Goal: Contribute content: Contribute content

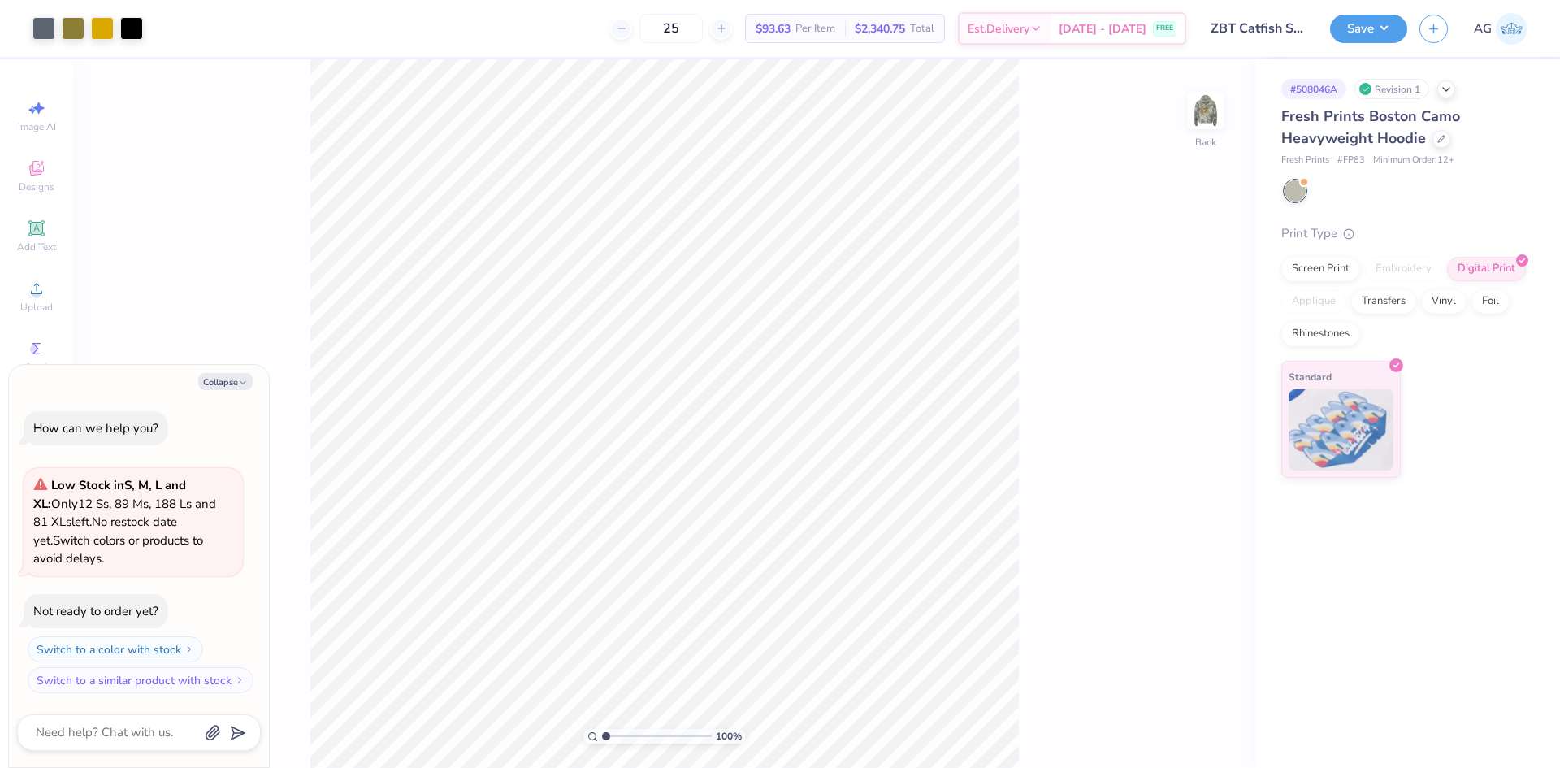
click at [1184, 111] on div "100 % Back" at bounding box center [664, 413] width 1182 height 709
click at [1195, 114] on img at bounding box center [1206, 110] width 65 height 65
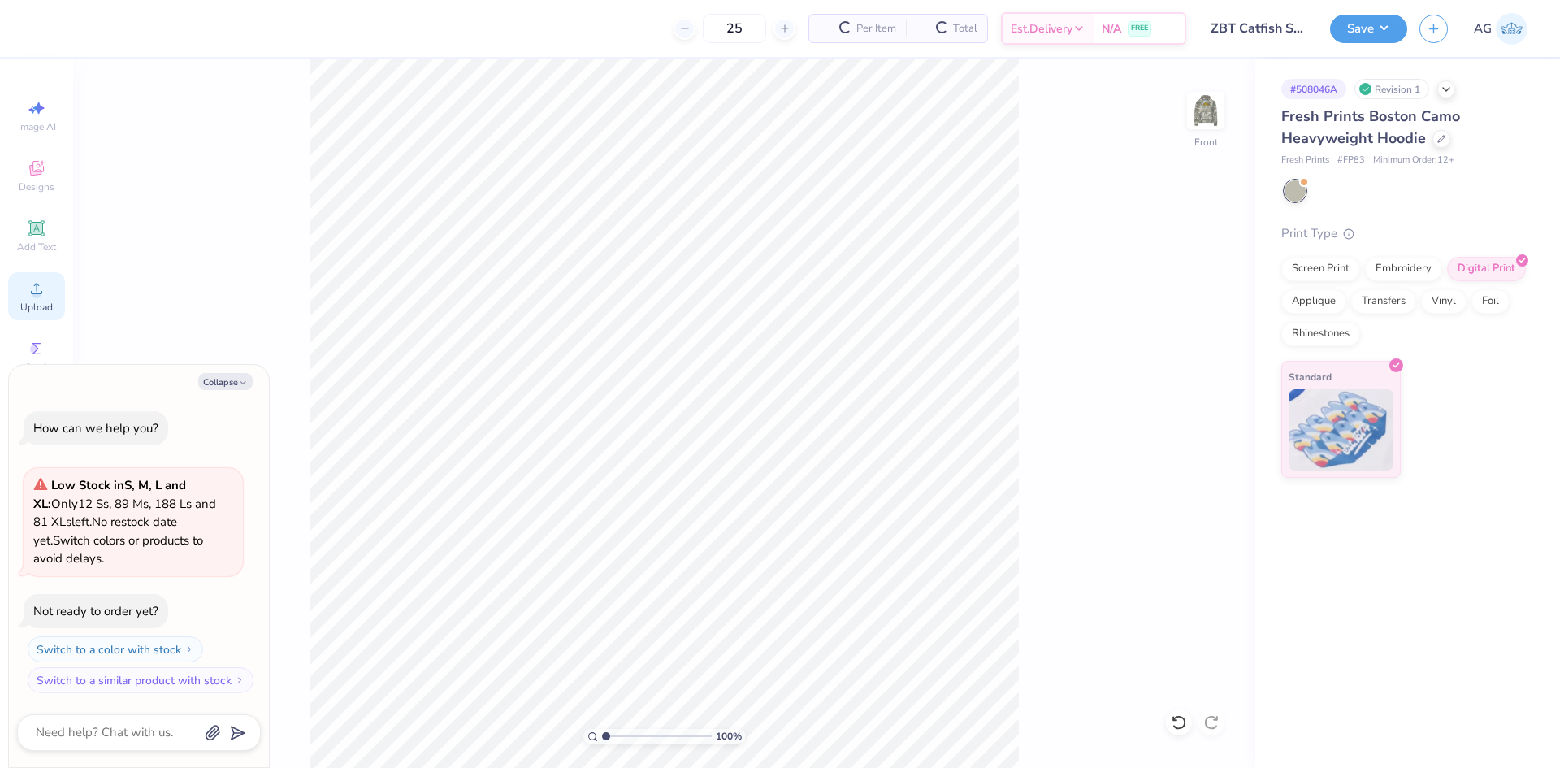
click at [41, 289] on icon at bounding box center [37, 289] width 20 height 20
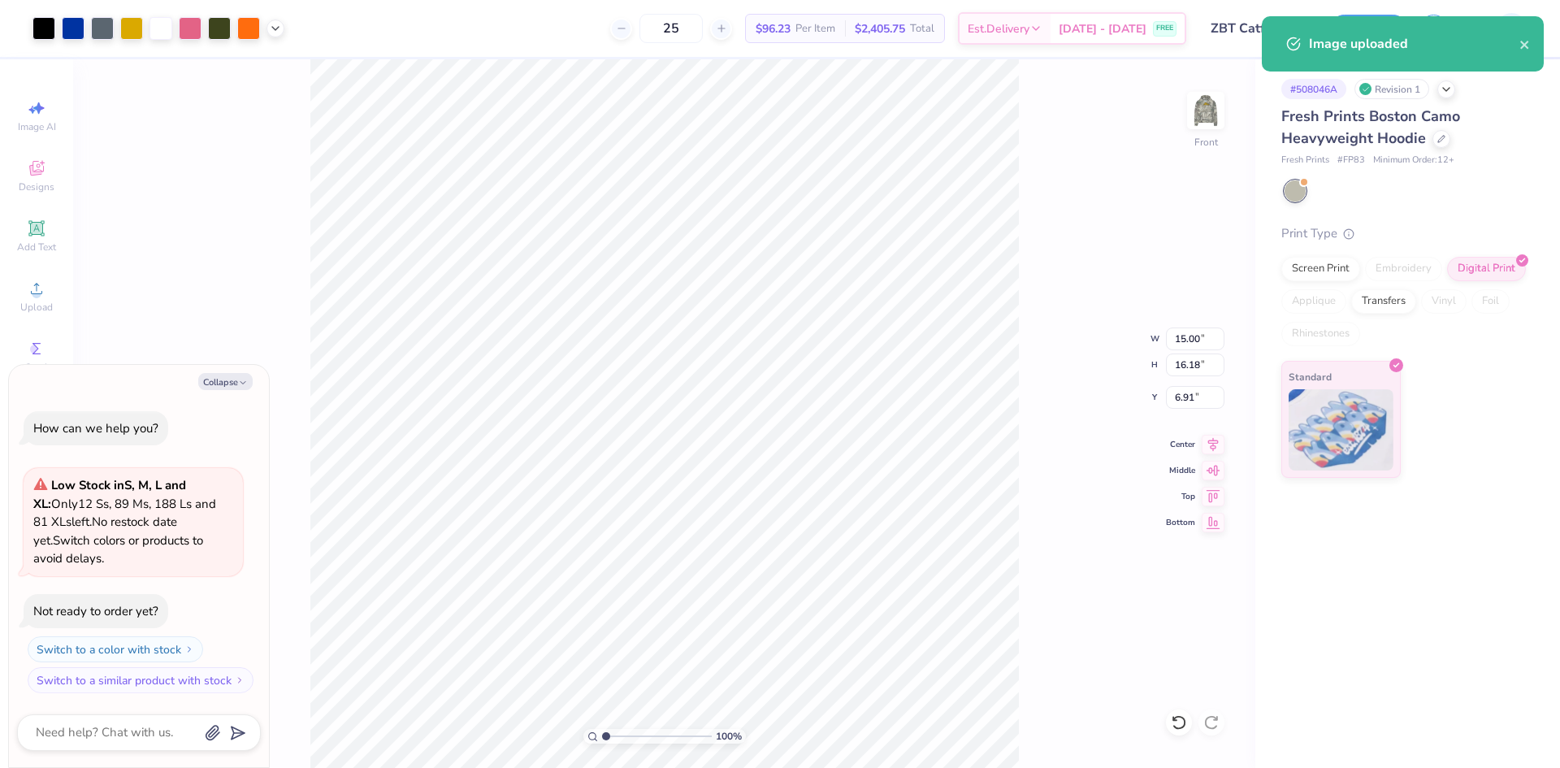
type textarea "x"
type input "5.91"
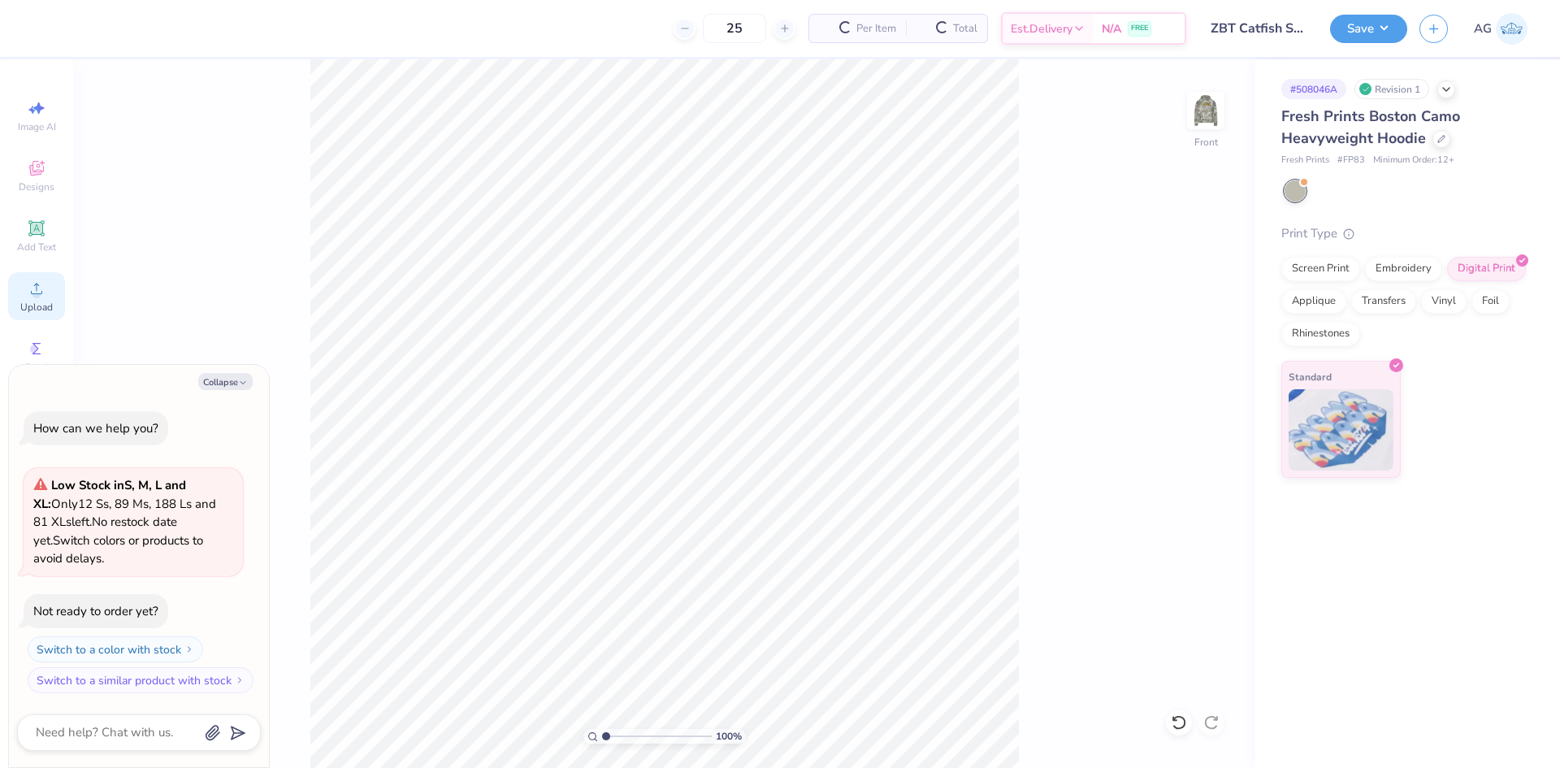
click at [46, 288] on div "Upload" at bounding box center [36, 296] width 57 height 48
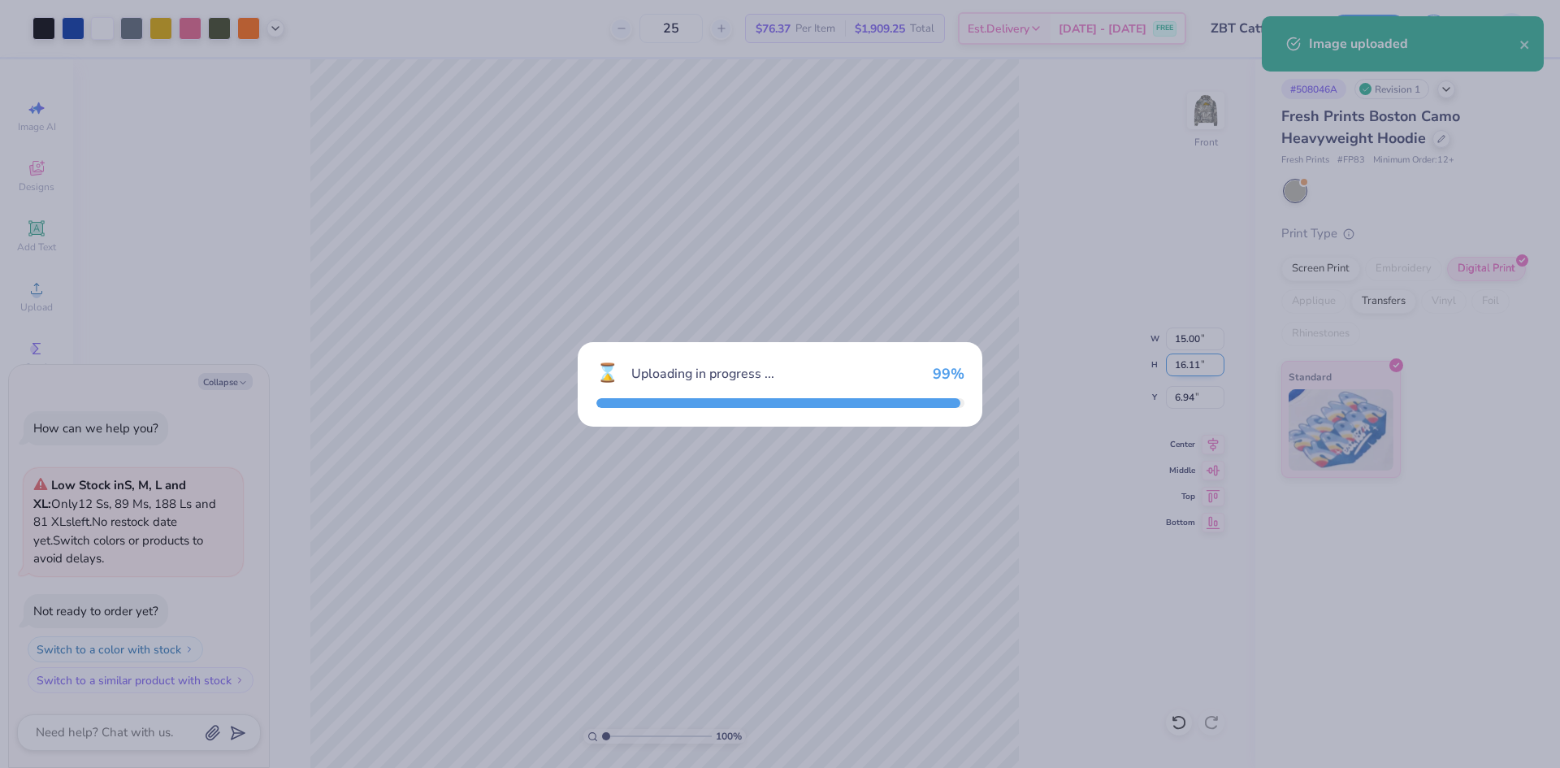
type textarea "x"
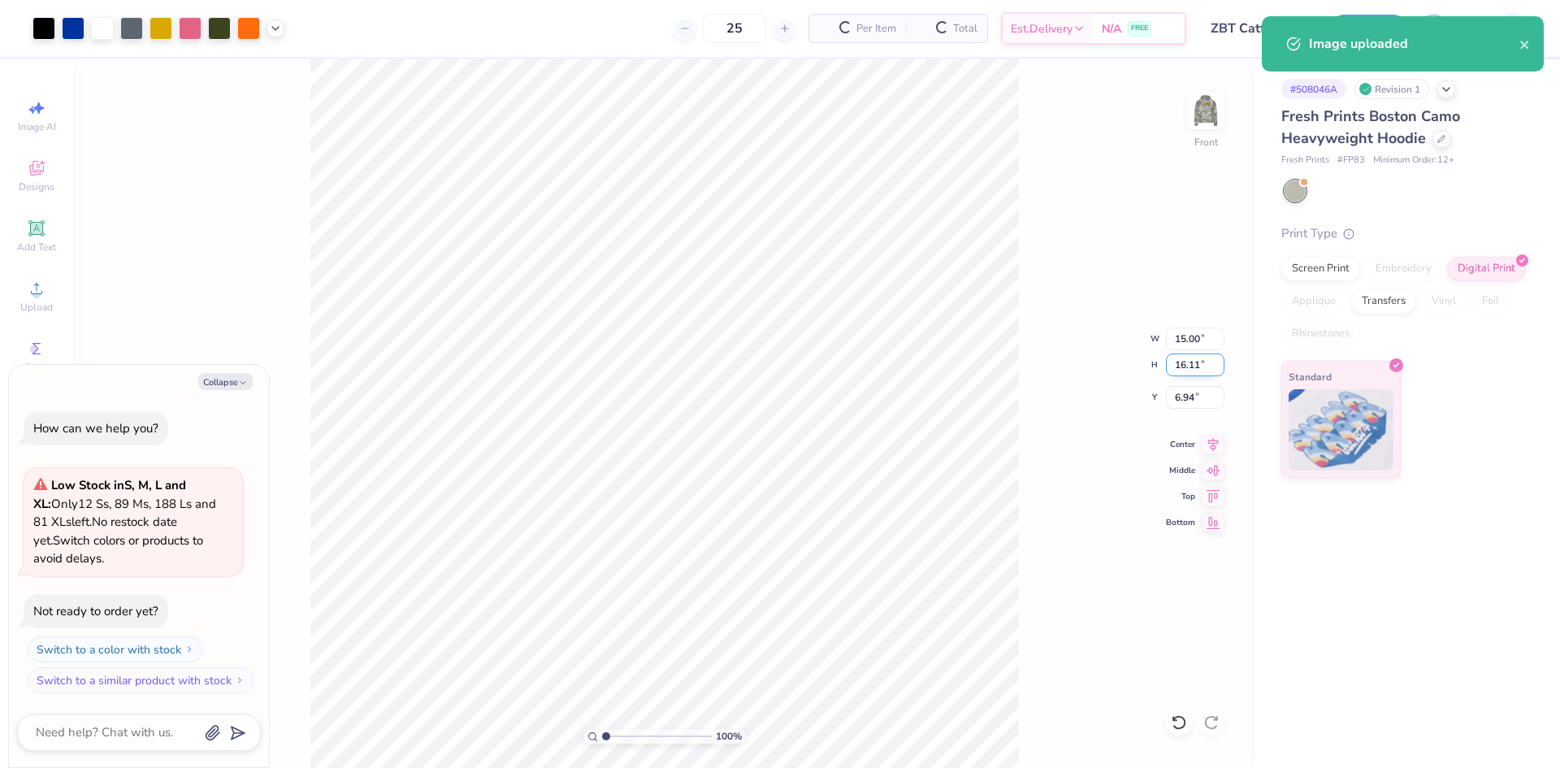
click at [1195, 367] on input "16.11" at bounding box center [1195, 365] width 59 height 23
click at [1200, 407] on input "6.94" at bounding box center [1195, 397] width 59 height 23
type input "6"
type textarea "x"
type input "6.00"
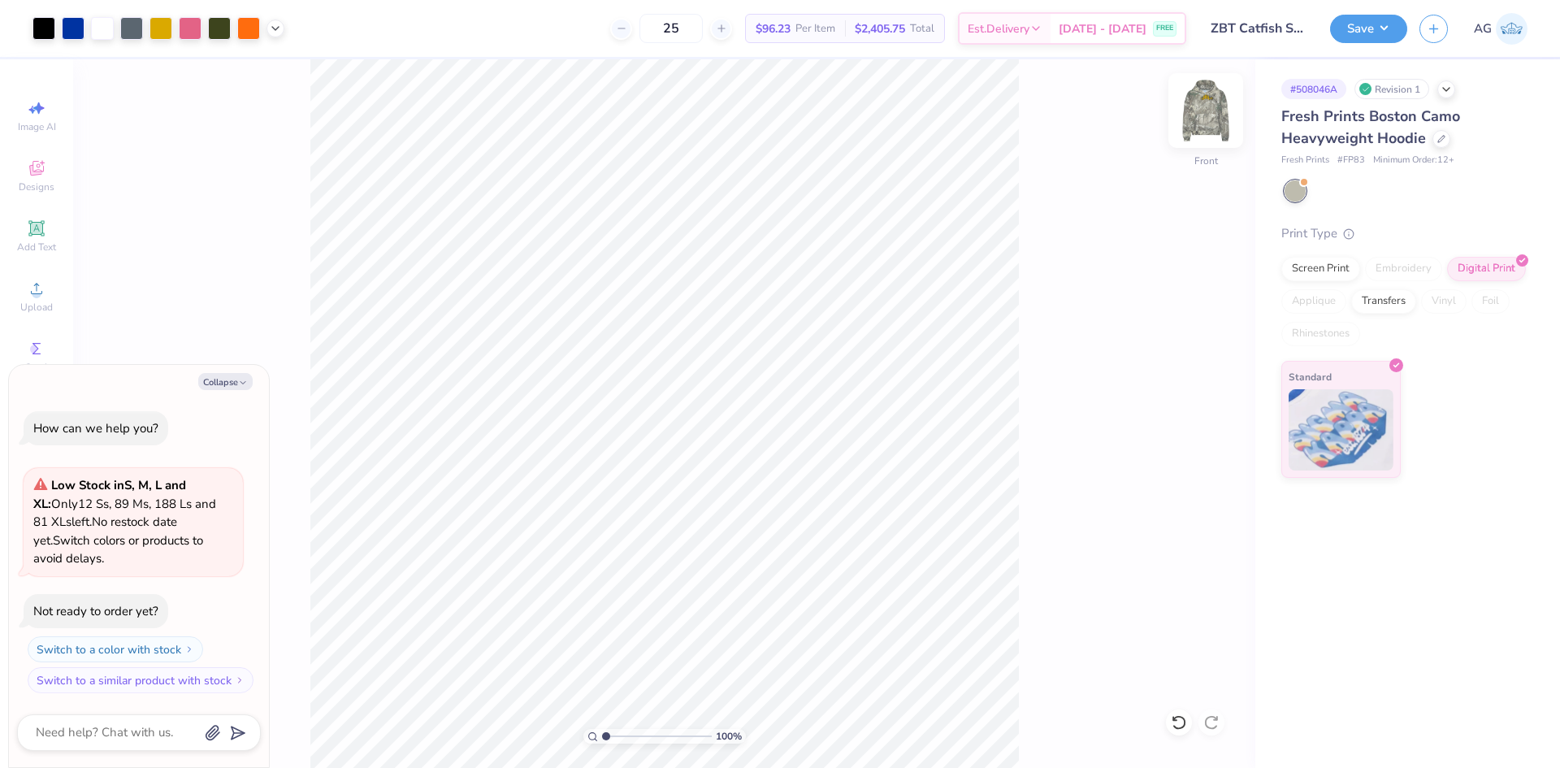
click at [1208, 102] on img at bounding box center [1206, 110] width 65 height 65
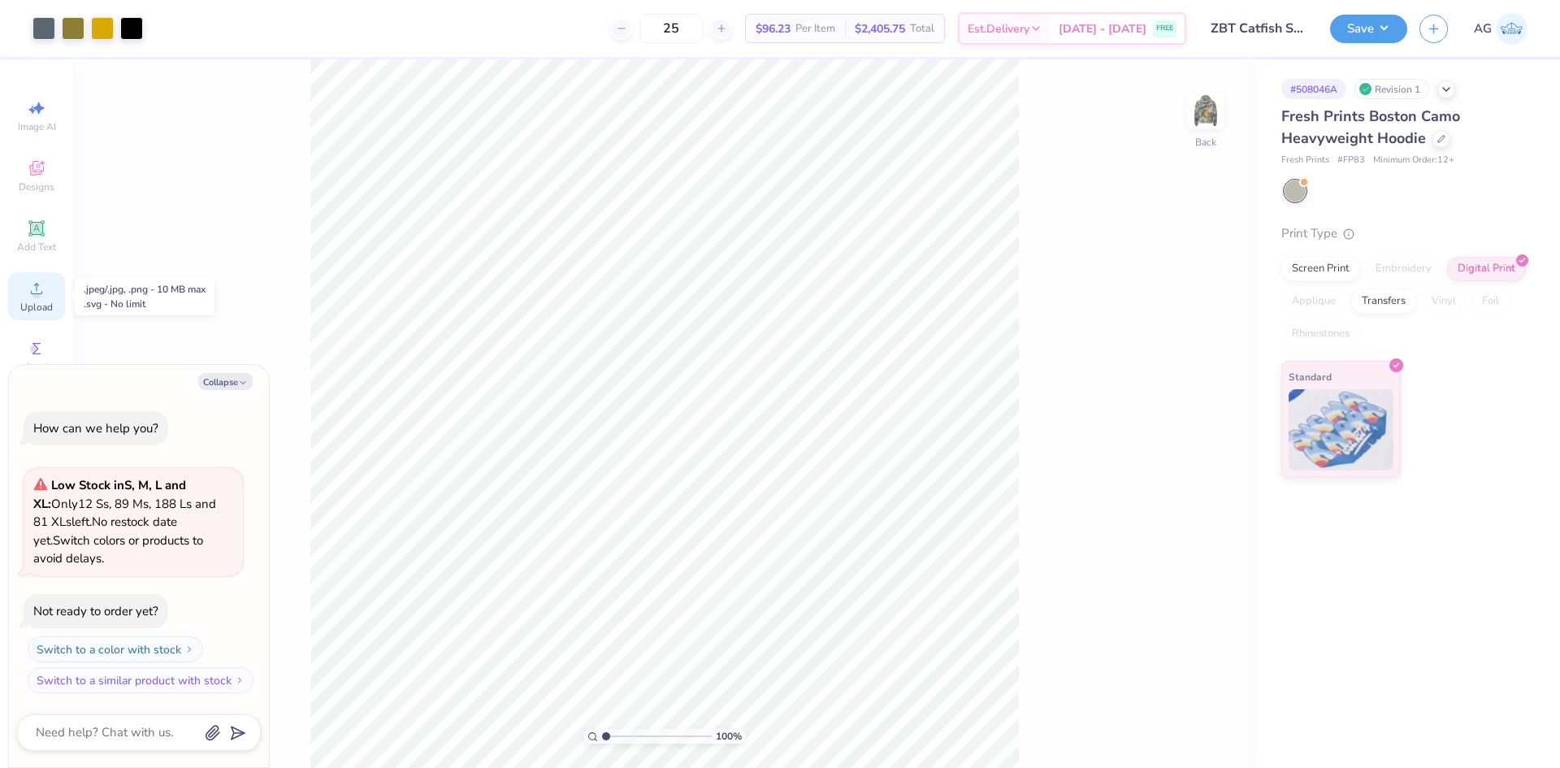
click at [49, 284] on div "Upload" at bounding box center [36, 296] width 57 height 48
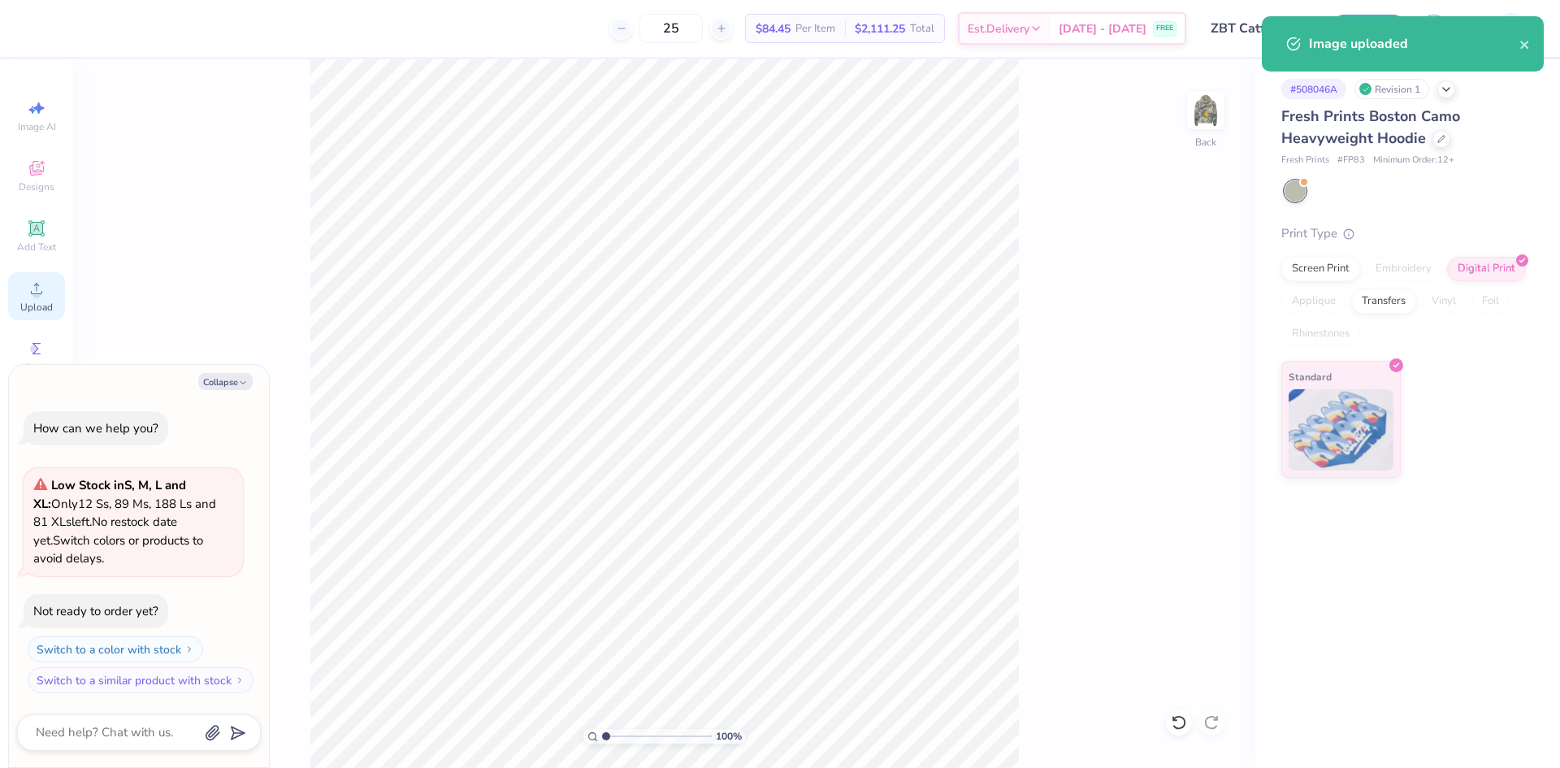
click at [57, 282] on div "Upload" at bounding box center [36, 296] width 57 height 48
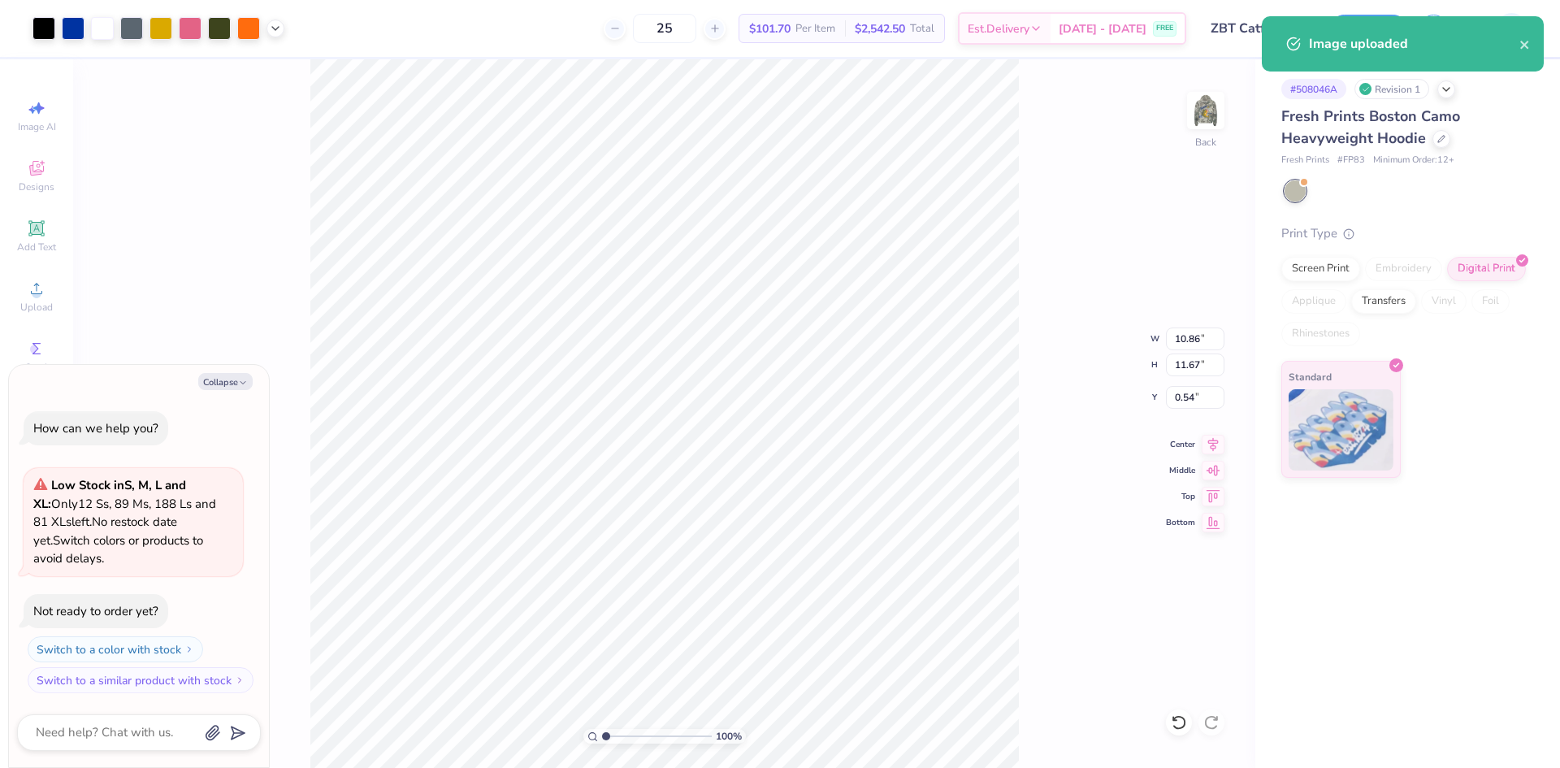
click at [43, 271] on div "Image AI Designs Add Text Upload Greek Clipart & logos Decorate" at bounding box center [36, 303] width 57 height 422
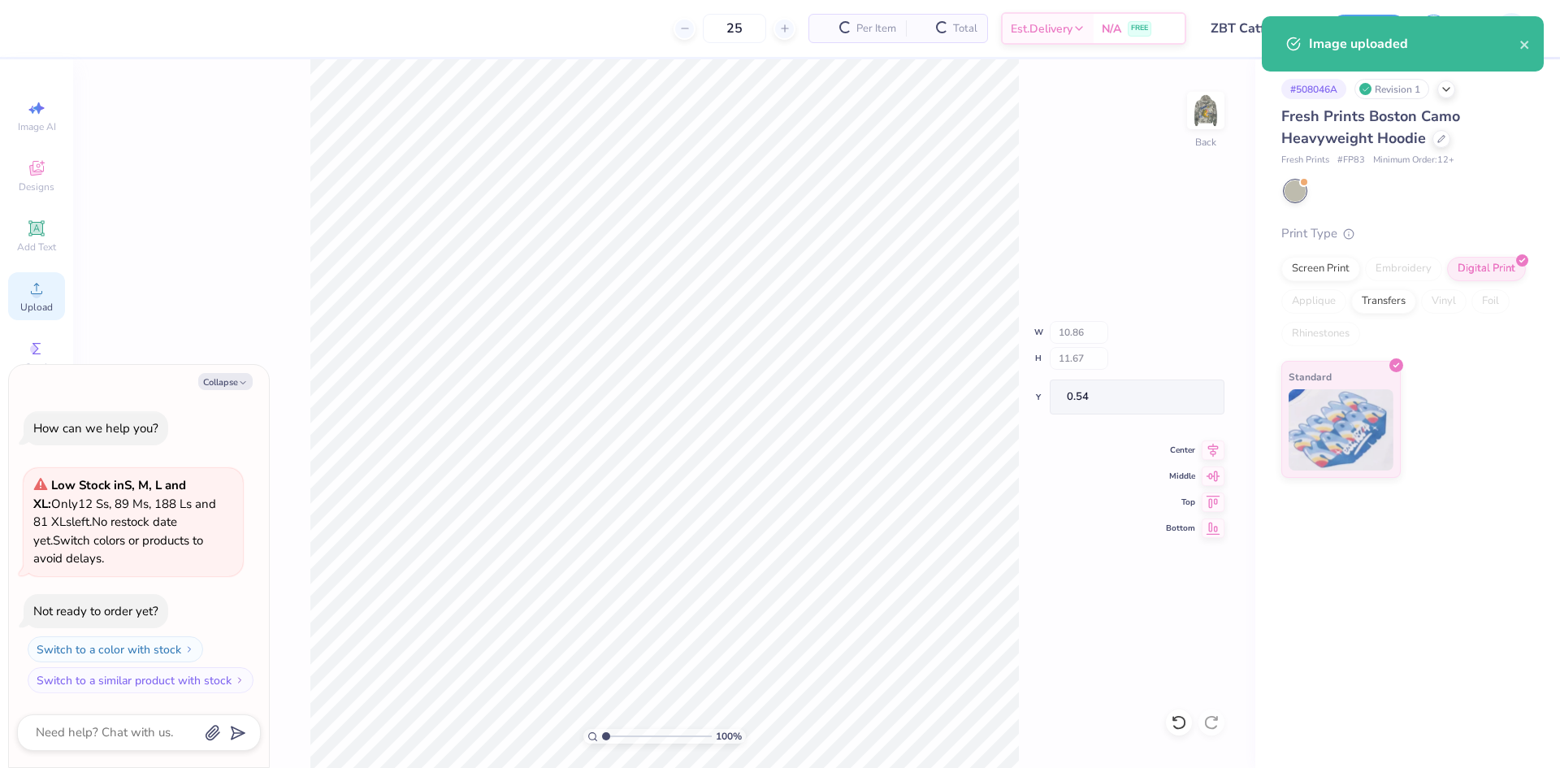
click at [39, 306] on span "Upload" at bounding box center [36, 307] width 33 height 13
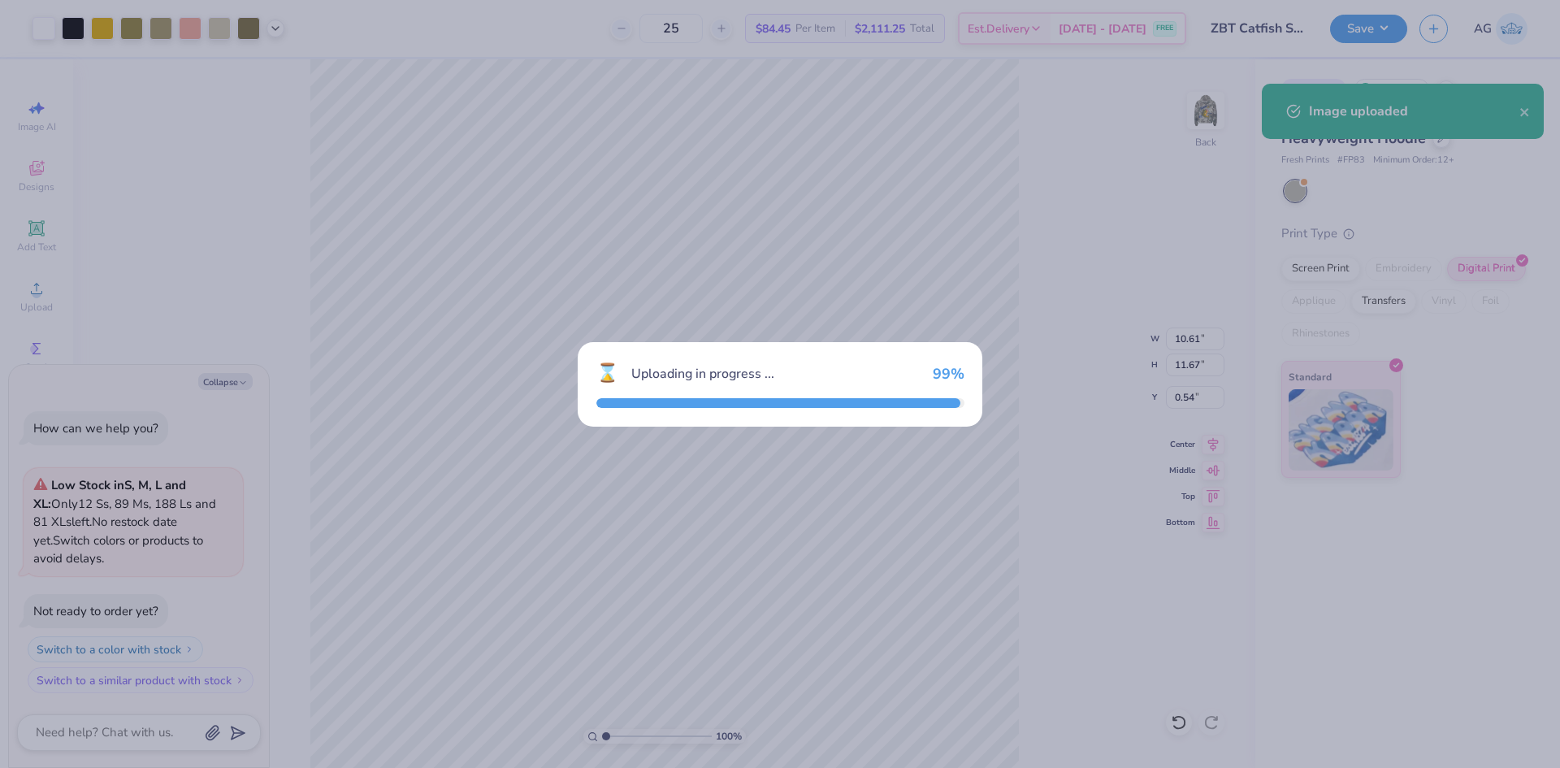
type textarea "x"
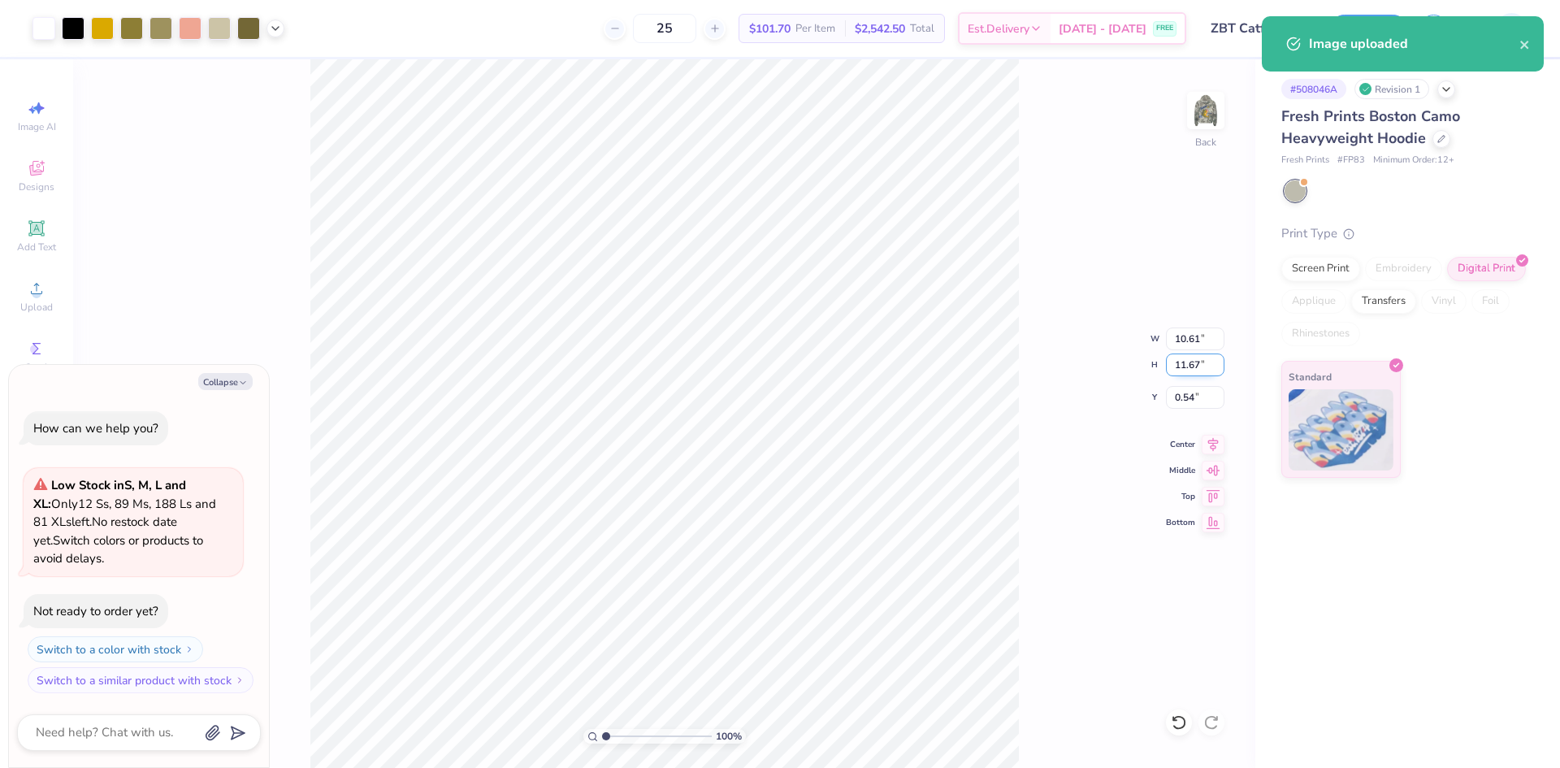
click at [1180, 364] on input "11.67" at bounding box center [1195, 365] width 59 height 23
type input "10.5"
type textarea "x"
type input "9.55"
type input "10.50"
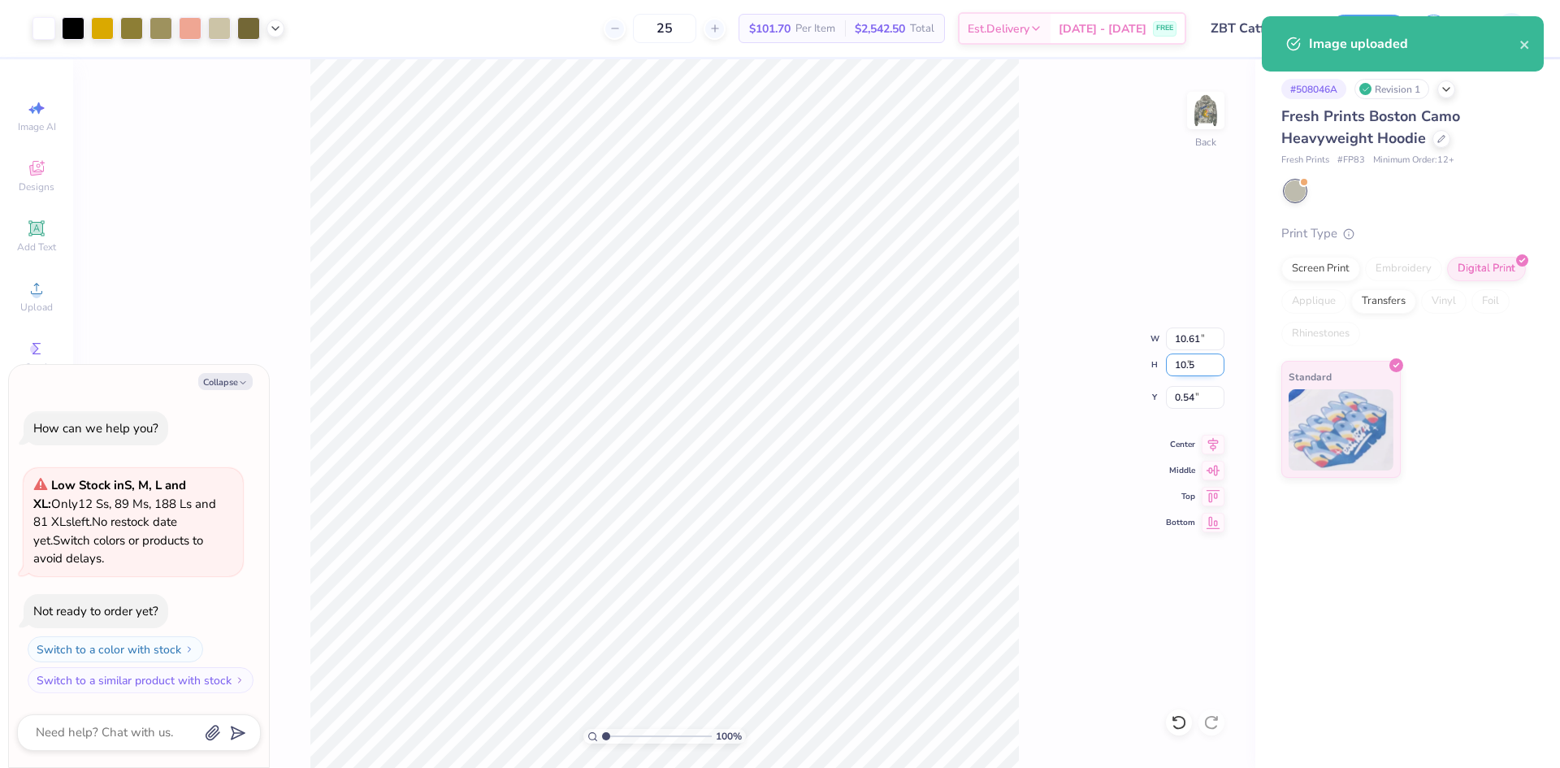
type input "1.13"
click at [1221, 447] on icon at bounding box center [1213, 442] width 23 height 20
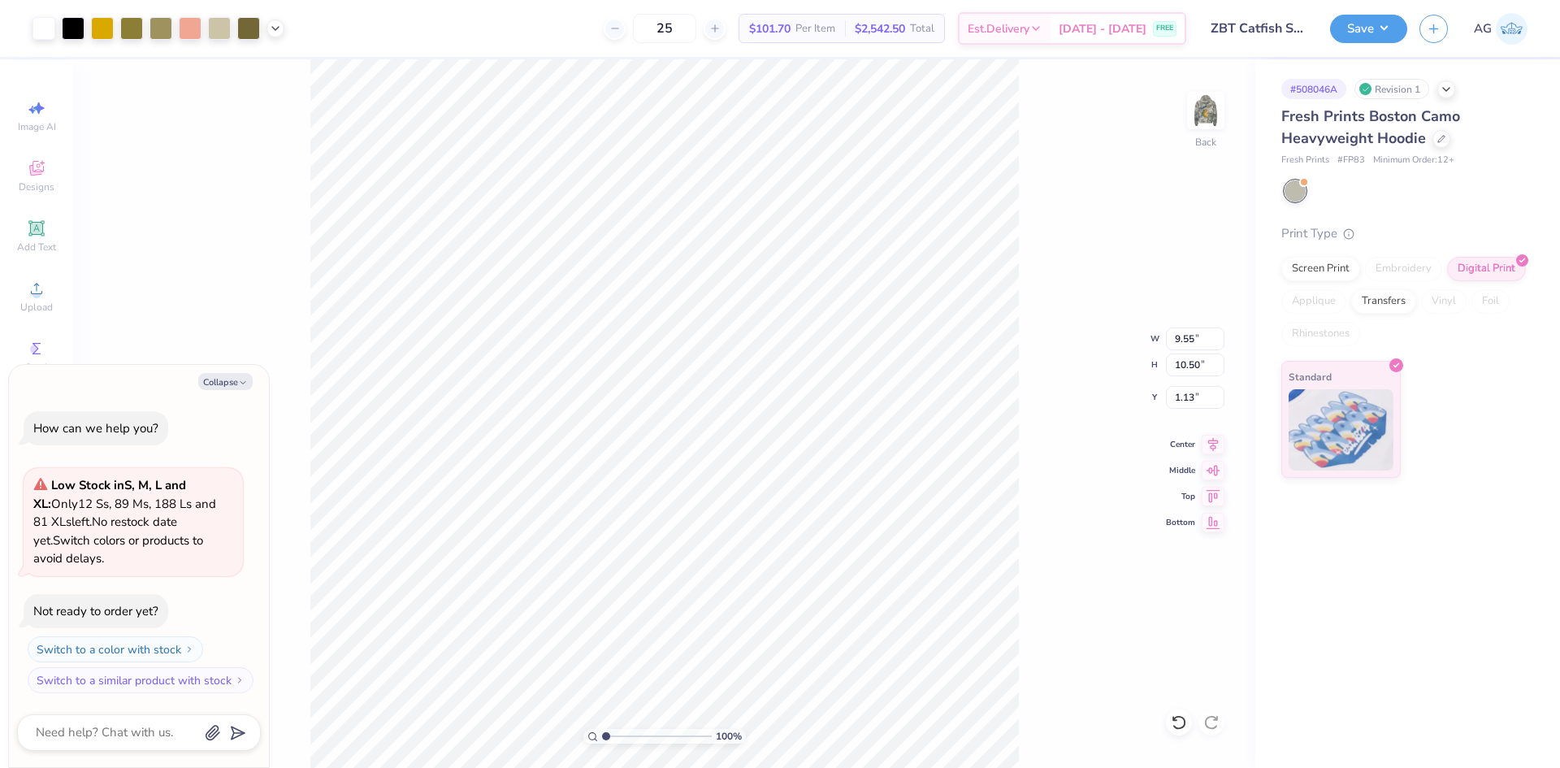
type textarea "x"
type input "1"
drag, startPoint x: 601, startPoint y: 740, endPoint x: 604, endPoint y: 730, distance: 10.1
click at [604, 734] on input "range" at bounding box center [657, 736] width 110 height 15
drag, startPoint x: 1376, startPoint y: 33, endPoint x: 1378, endPoint y: 44, distance: 10.8
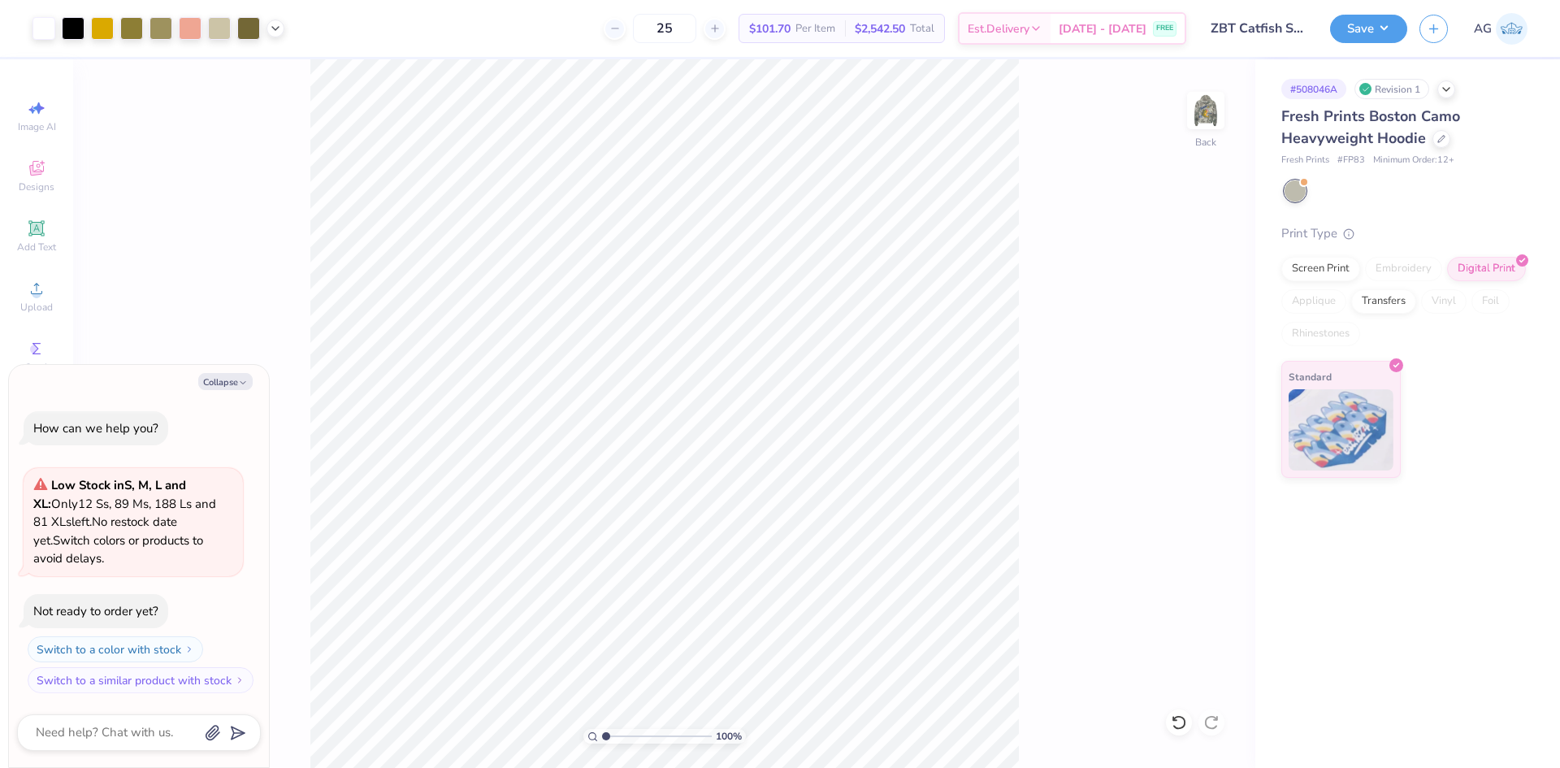
click at [1376, 33] on button "Save" at bounding box center [1368, 29] width 77 height 28
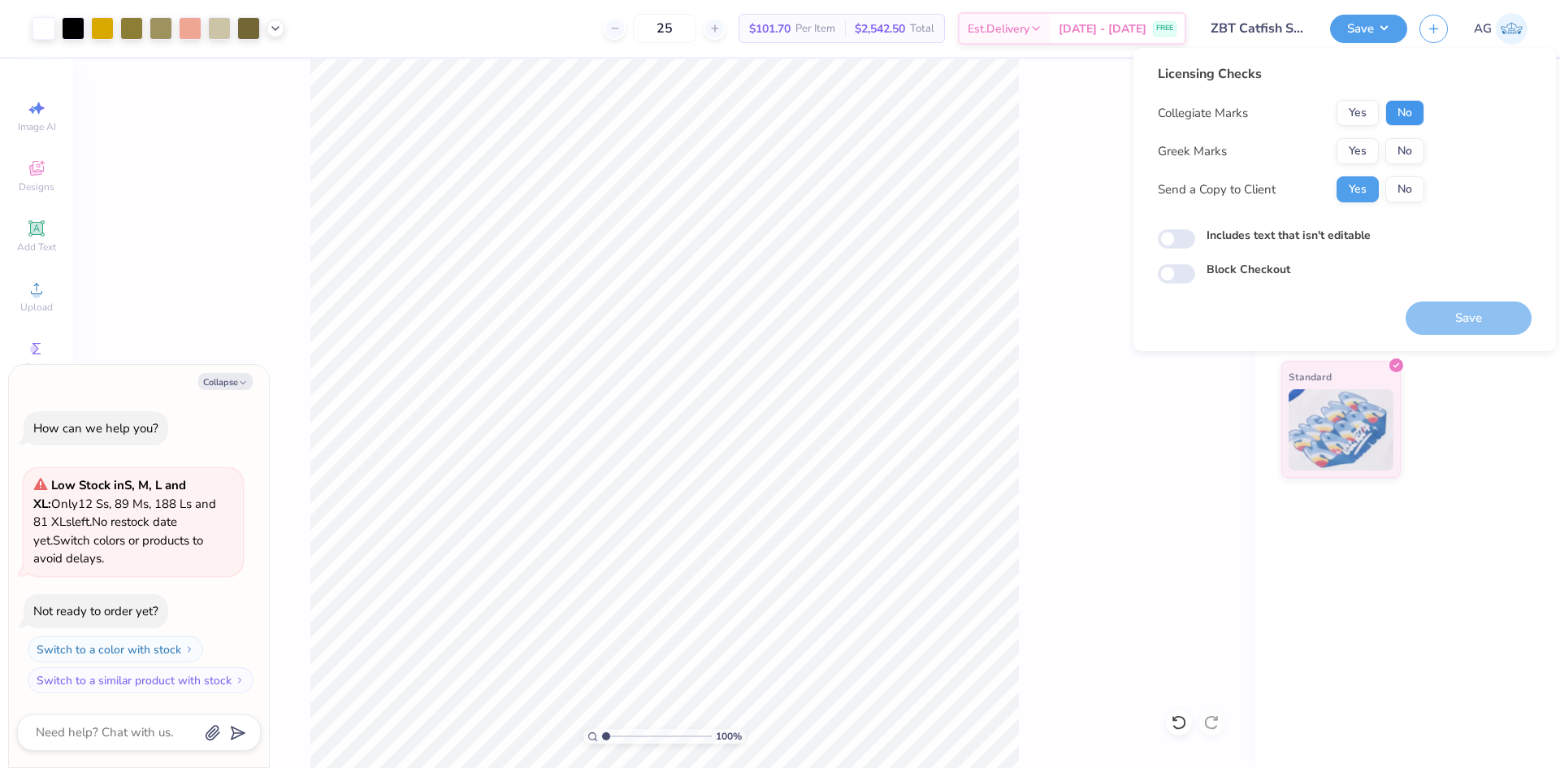
drag, startPoint x: 1405, startPoint y: 112, endPoint x: 1390, endPoint y: 137, distance: 29.5
click at [1405, 113] on button "No" at bounding box center [1405, 113] width 39 height 26
click at [1355, 162] on button "Yes" at bounding box center [1358, 151] width 42 height 26
type textarea "x"
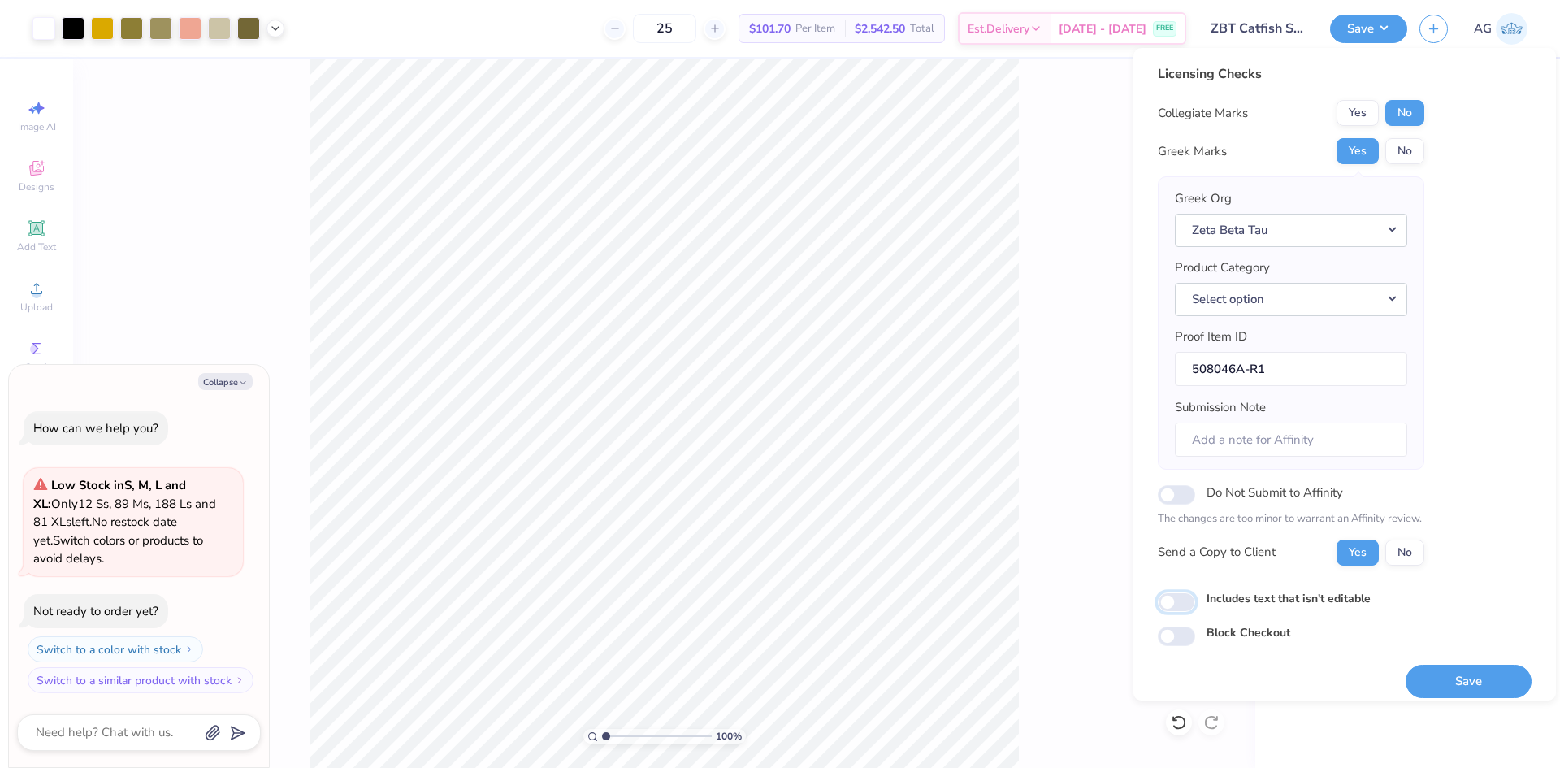
click at [1173, 600] on input "Includes text that isn't editable" at bounding box center [1176, 602] width 37 height 20
checkbox input "true"
click at [1353, 122] on button "Yes" at bounding box center [1358, 113] width 42 height 26
click at [1445, 673] on button "Save" at bounding box center [1469, 681] width 126 height 33
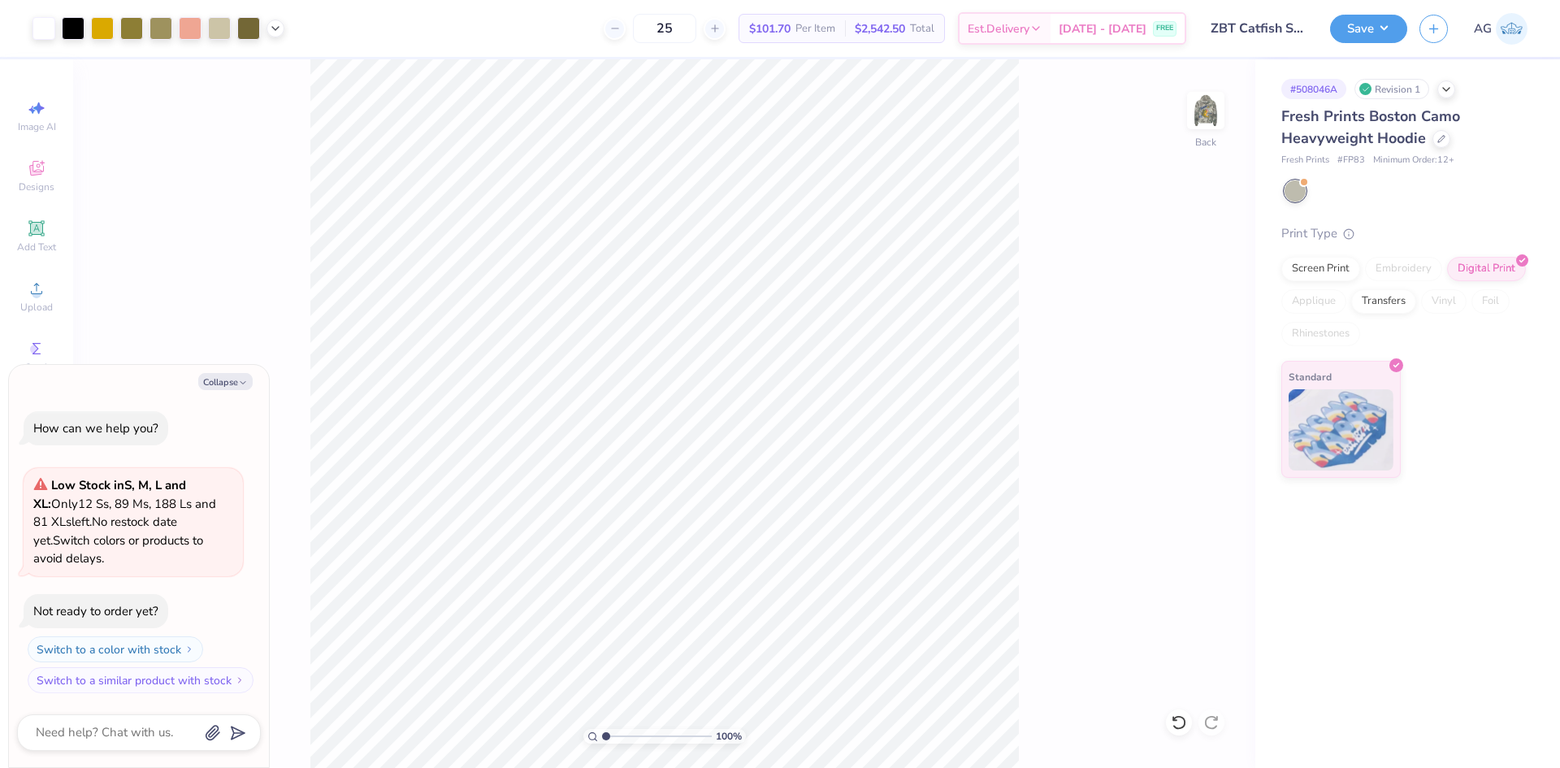
type textarea "x"
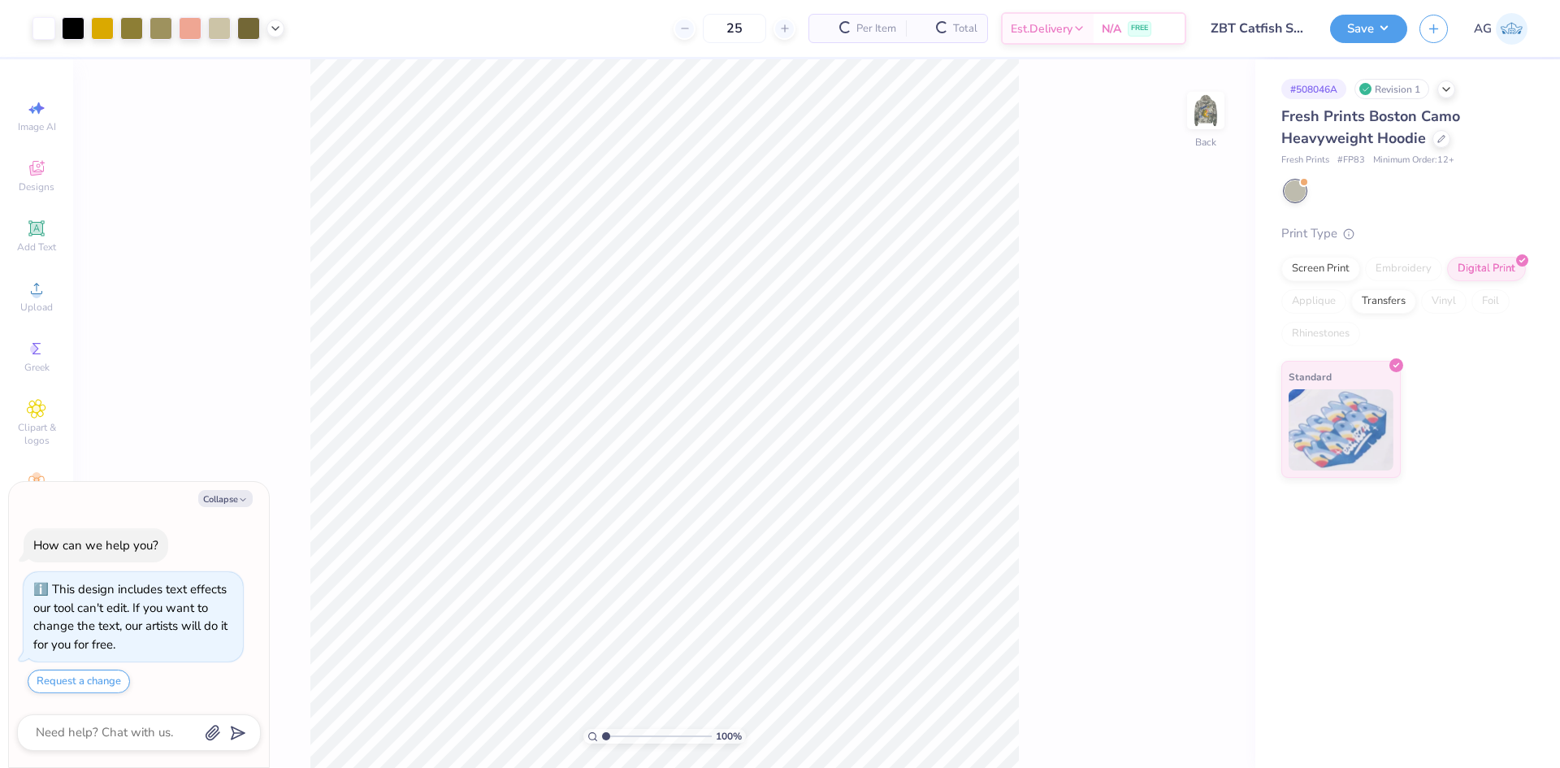
type textarea "x"
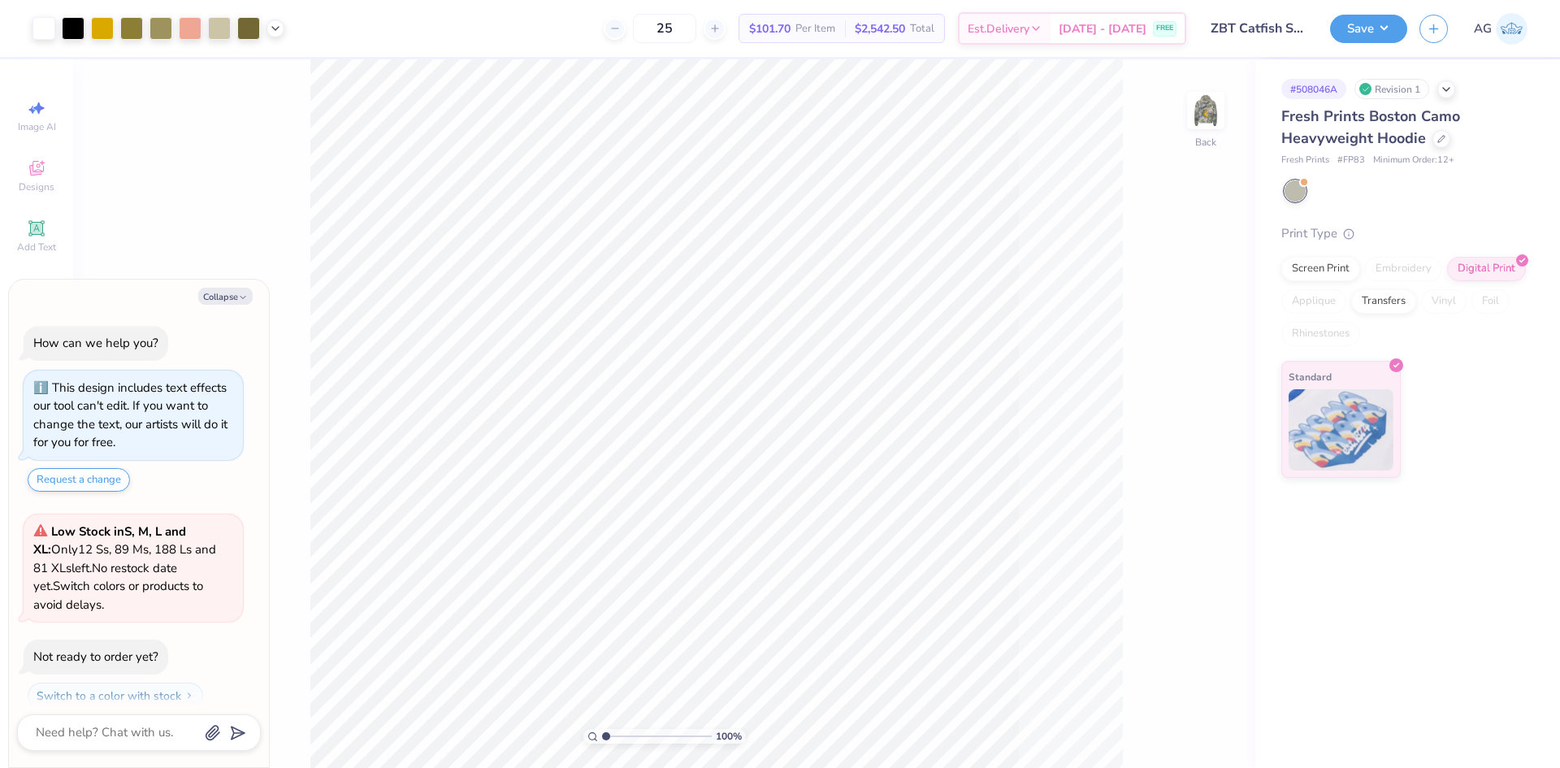
scroll to position [46, 0]
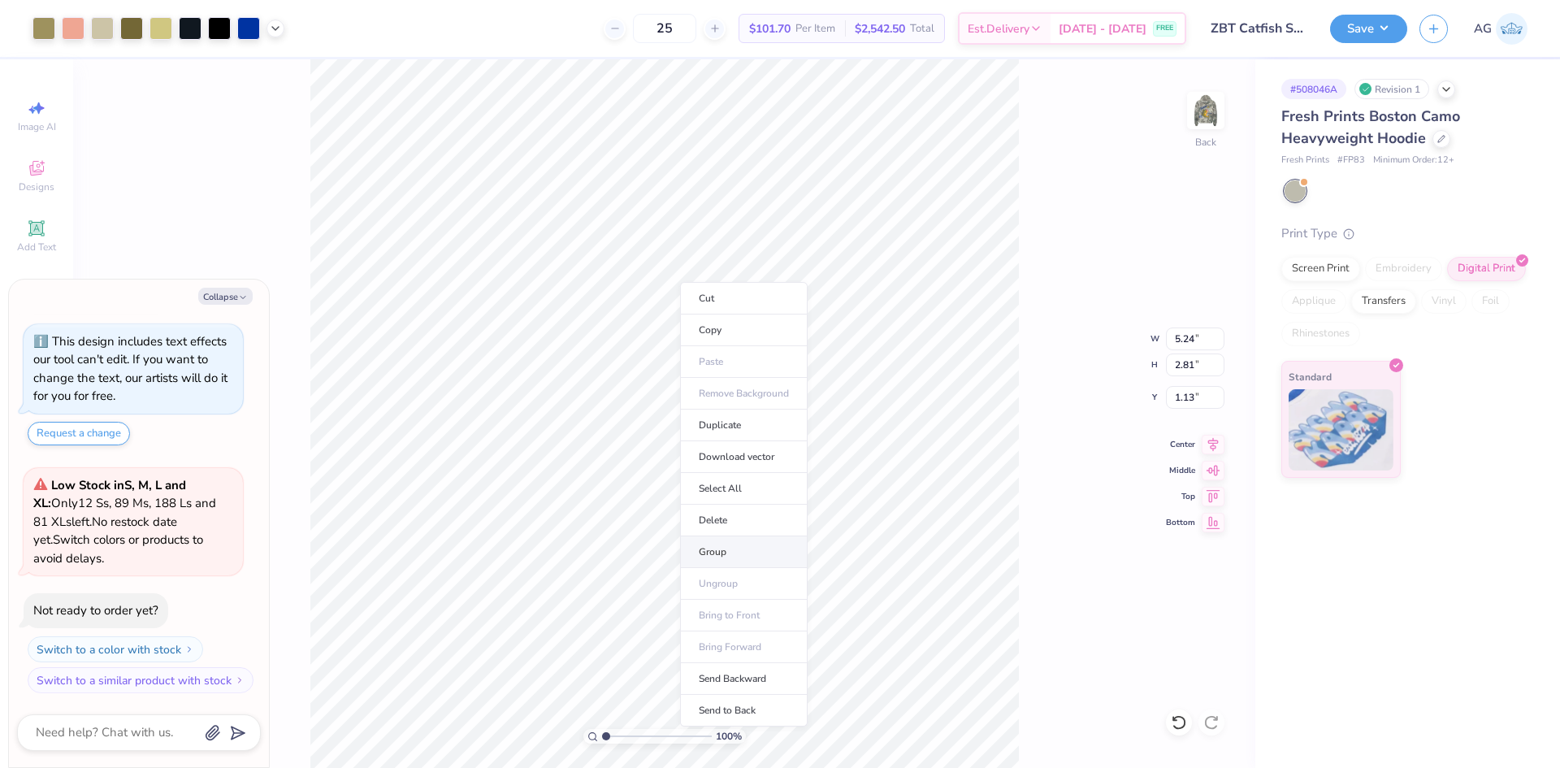
click at [742, 545] on li "Group" at bounding box center [744, 552] width 128 height 32
type textarea "x"
type input "7.22"
type input "3.87"
click at [1211, 441] on icon at bounding box center [1213, 442] width 23 height 20
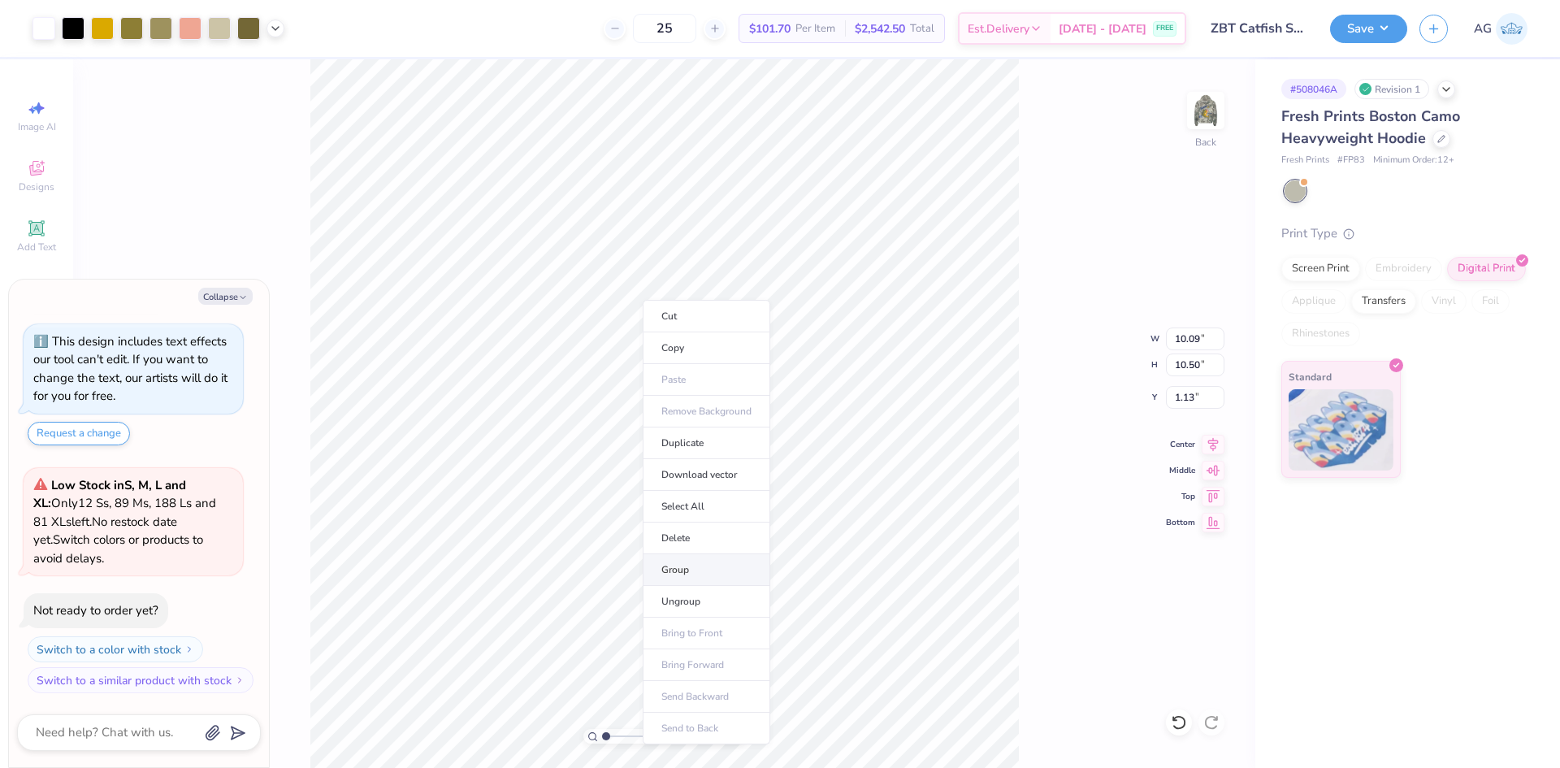
click at [722, 566] on li "Group" at bounding box center [707, 570] width 128 height 32
click at [1373, 33] on button "Save" at bounding box center [1368, 26] width 77 height 28
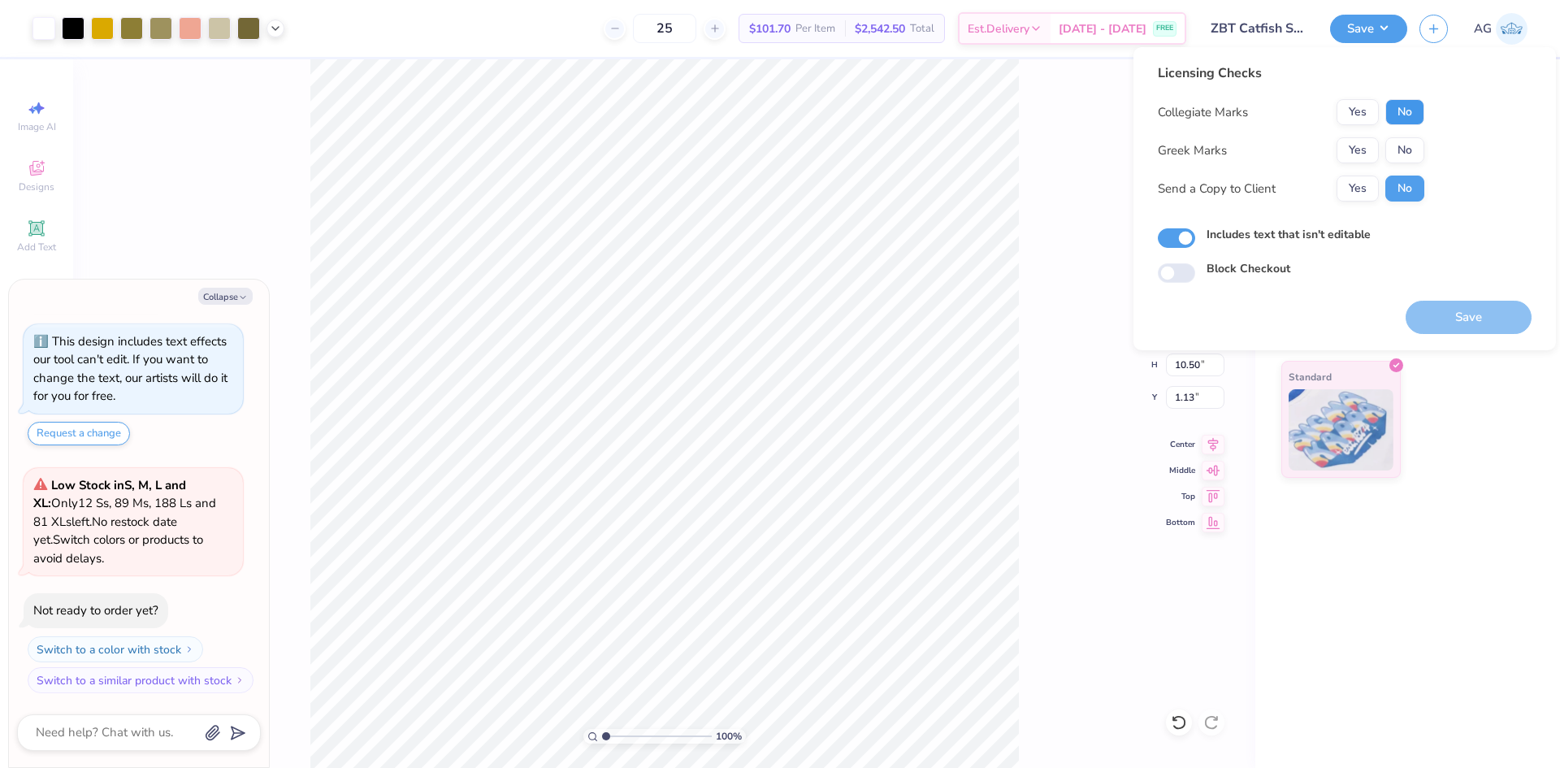
click at [1410, 113] on button "No" at bounding box center [1405, 112] width 39 height 26
click at [1382, 109] on div "Yes No" at bounding box center [1381, 112] width 88 height 26
drag, startPoint x: 1360, startPoint y: 111, endPoint x: 1365, endPoint y: 136, distance: 25.7
click at [1360, 111] on button "Yes" at bounding box center [1358, 112] width 42 height 26
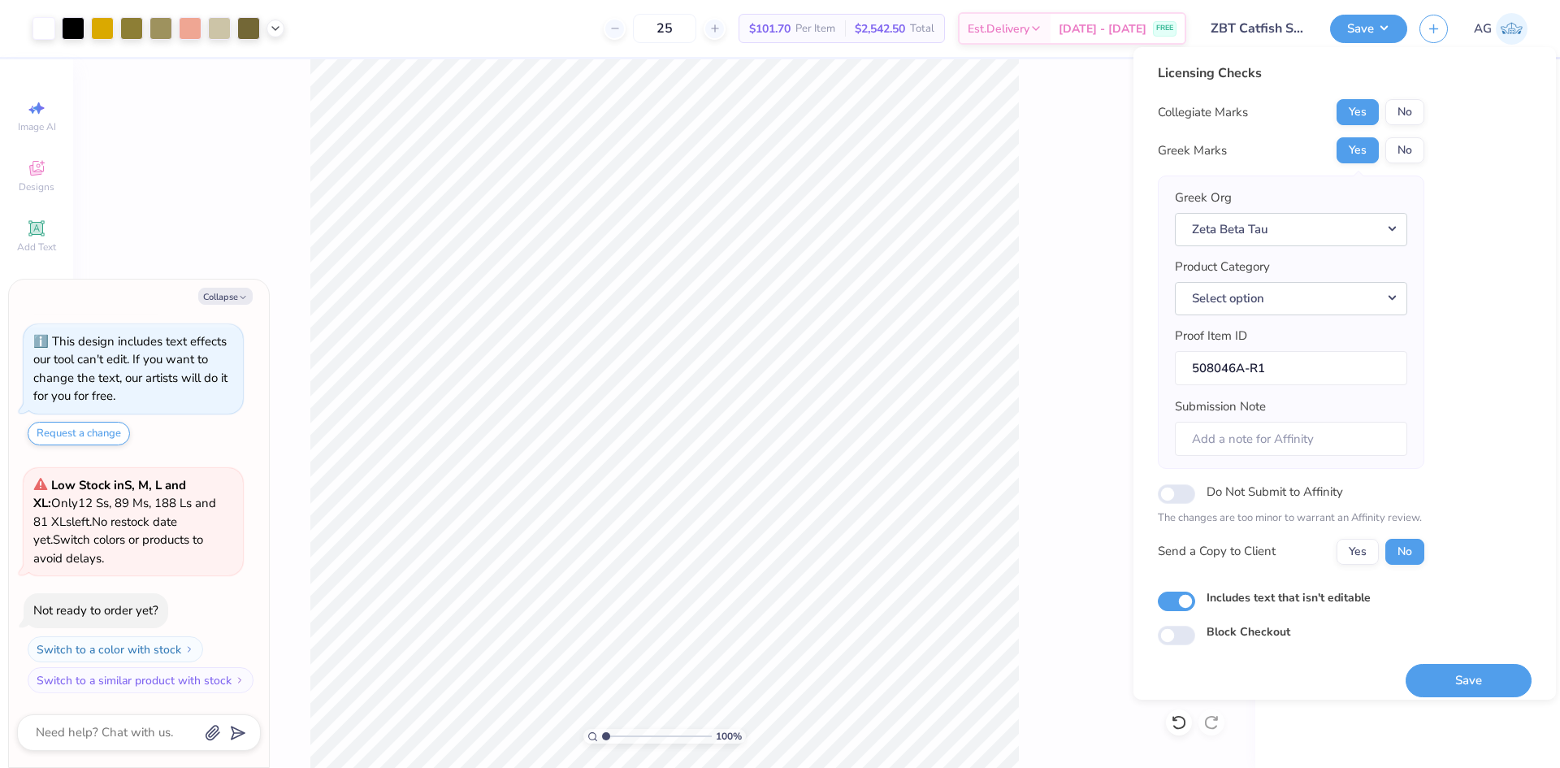
click at [1470, 675] on button "Save" at bounding box center [1469, 680] width 126 height 33
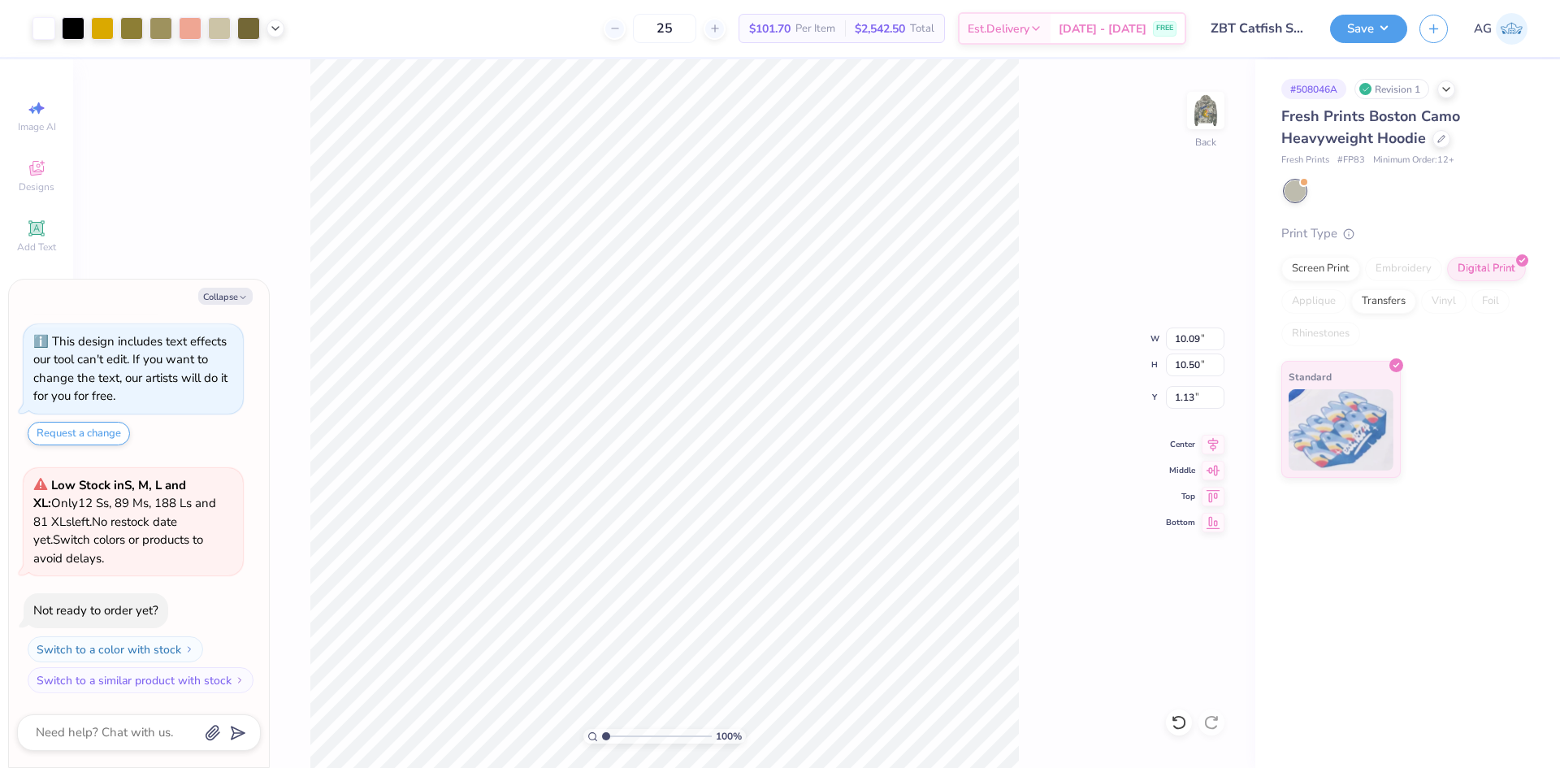
type textarea "x"
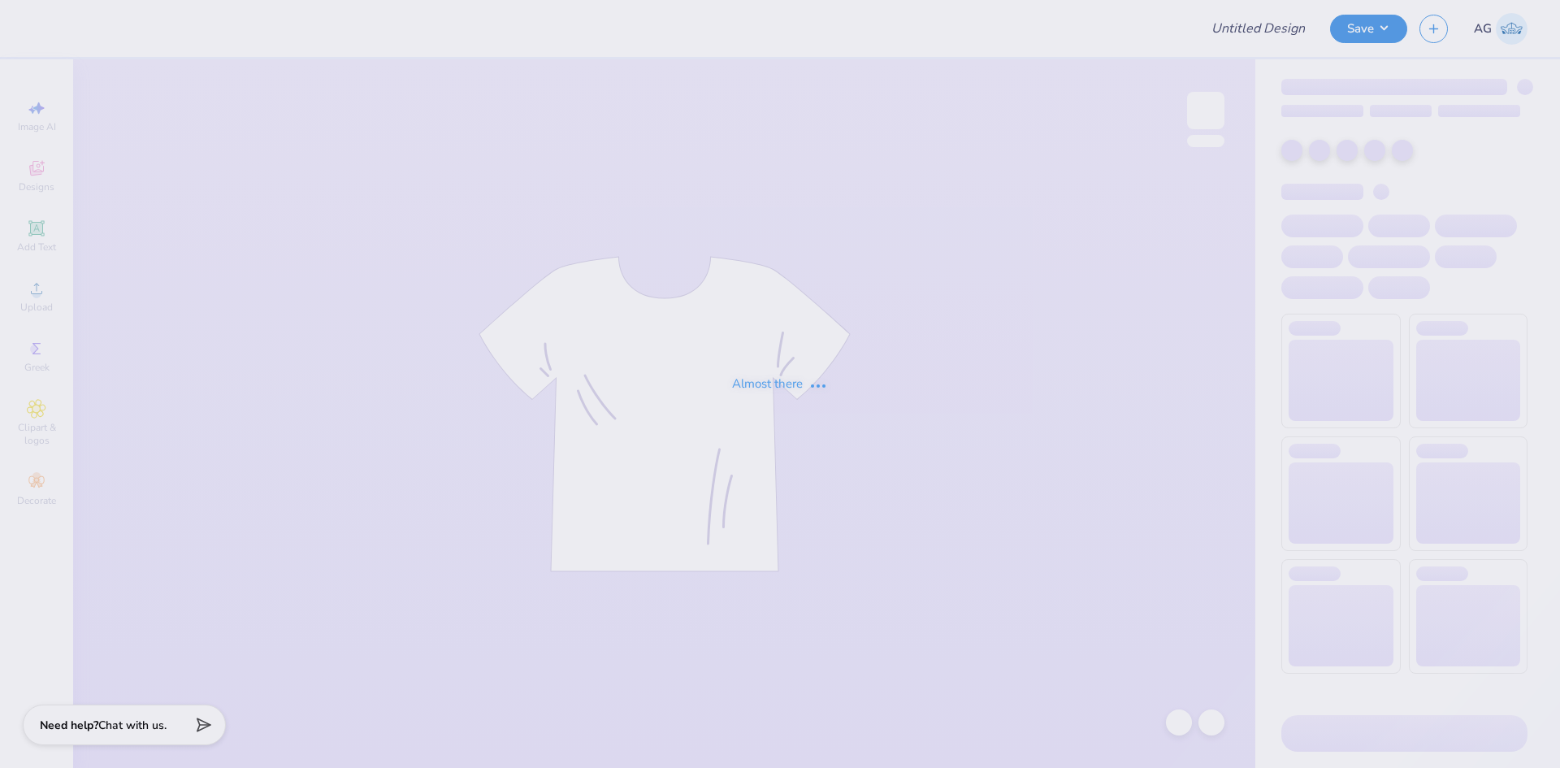
type input "homecoming 2025 1"
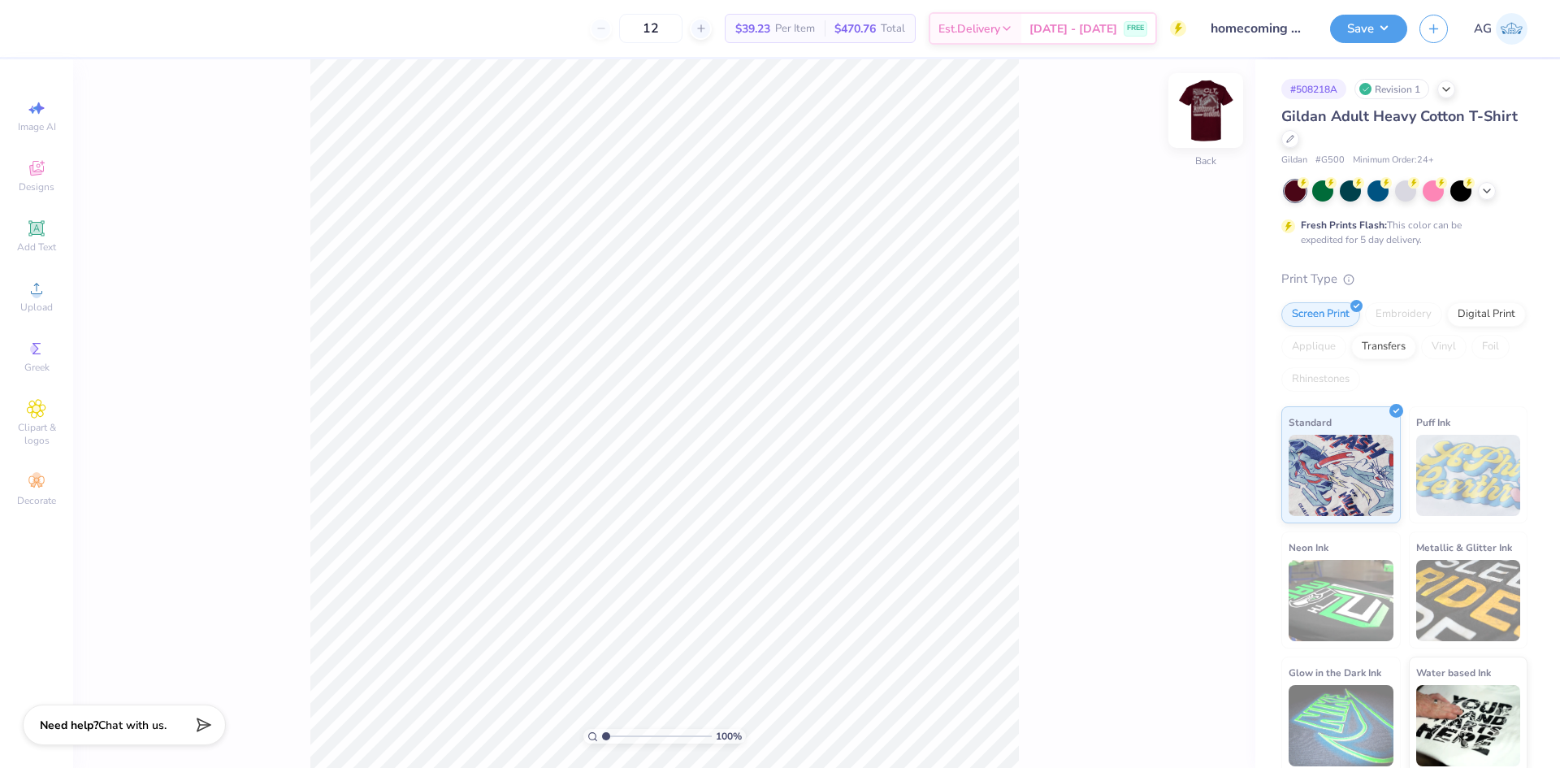
click at [1209, 134] on div "Back" at bounding box center [1205, 121] width 37 height 58
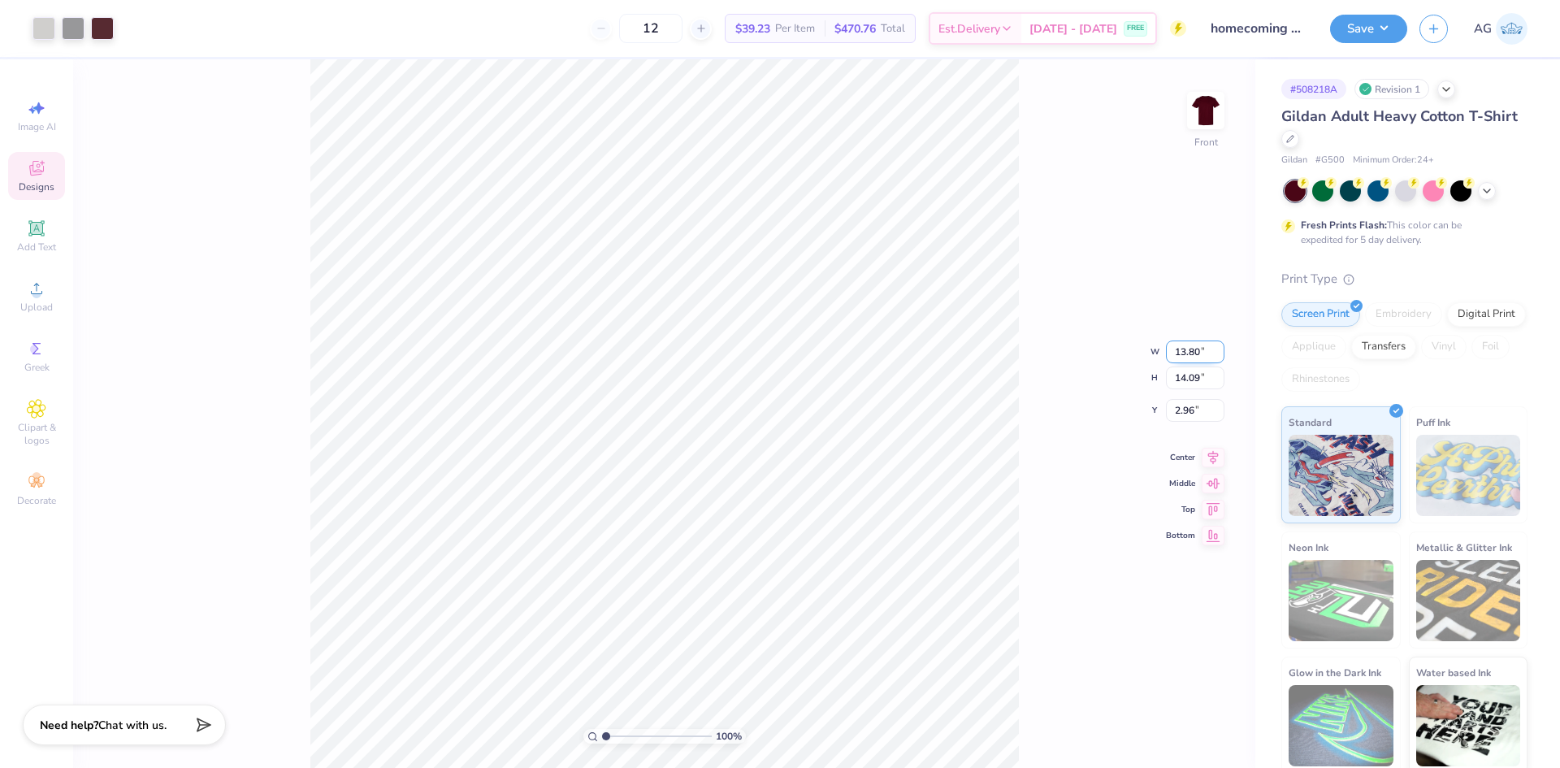
click at [1201, 358] on input "13.80" at bounding box center [1195, 352] width 59 height 23
type input "12.50"
type input "12.76"
click at [1194, 409] on div "100 % Front W 12.50 12.50 " H 12.76 12.76 " Y 3.63 3.63 " Center Middle Top Bot…" at bounding box center [664, 413] width 1182 height 709
click at [1201, 400] on input "3.63" at bounding box center [1195, 397] width 59 height 23
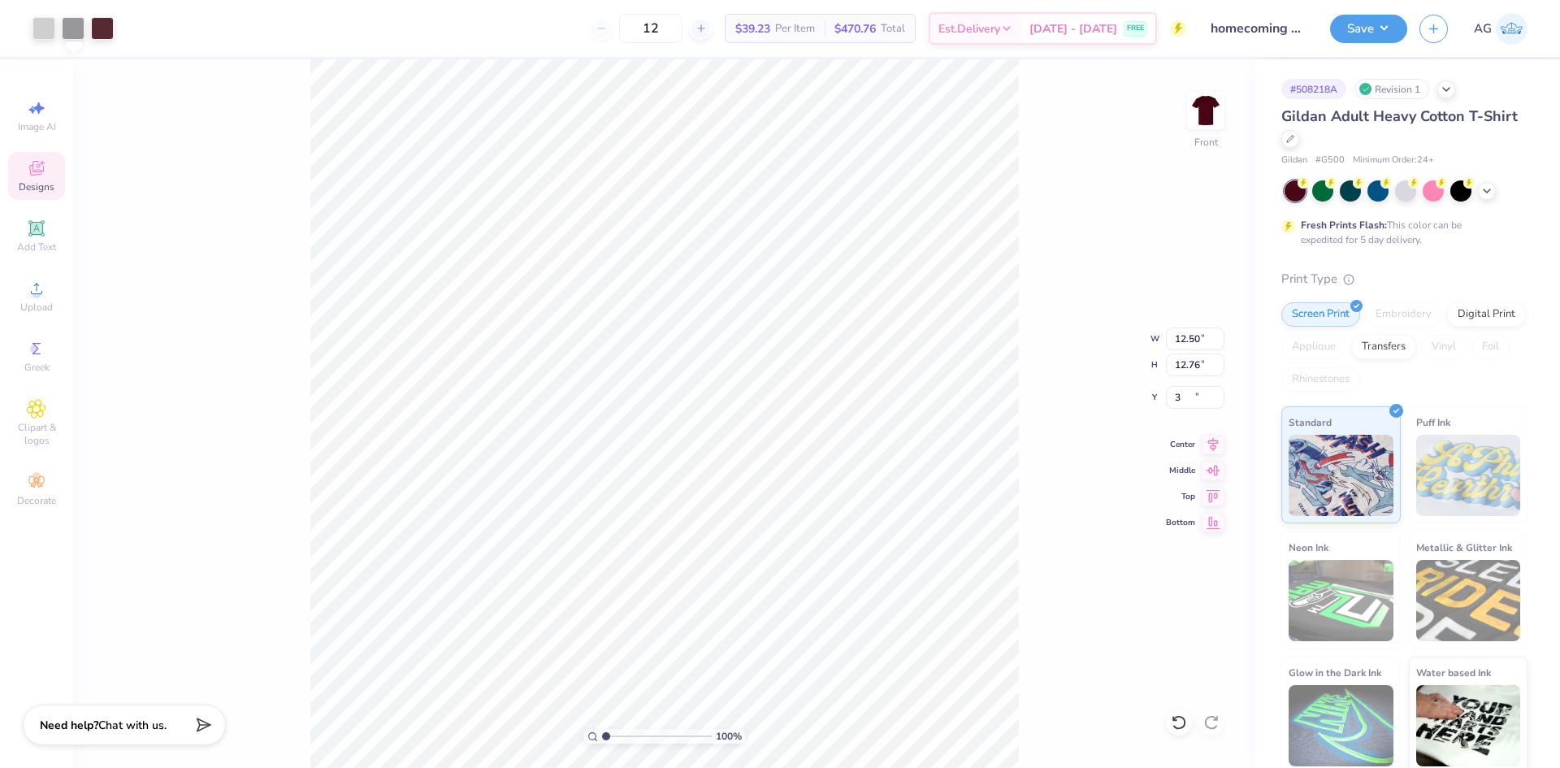
type input "3.00"
click at [777, 498] on li "Download vector" at bounding box center [773, 495] width 128 height 32
click at [1174, 311] on div "100 % Front W 12.50 12.50 " H 12.76 12.76 " Y 3.00 3.00 " Center Middle Top Bot…" at bounding box center [664, 413] width 1182 height 709
click at [1071, 297] on div "100 % Front W 12.50 12.50 " H 12.76 12.76 " Y 3.00 3.00 " Center Middle Top Bot…" at bounding box center [664, 413] width 1182 height 709
click at [1022, 416] on div "100 % Front W 12.50 12.50 " H 12.76 12.76 " Y 3.00 3.00 " Center Middle Top Bot…" at bounding box center [664, 413] width 1182 height 709
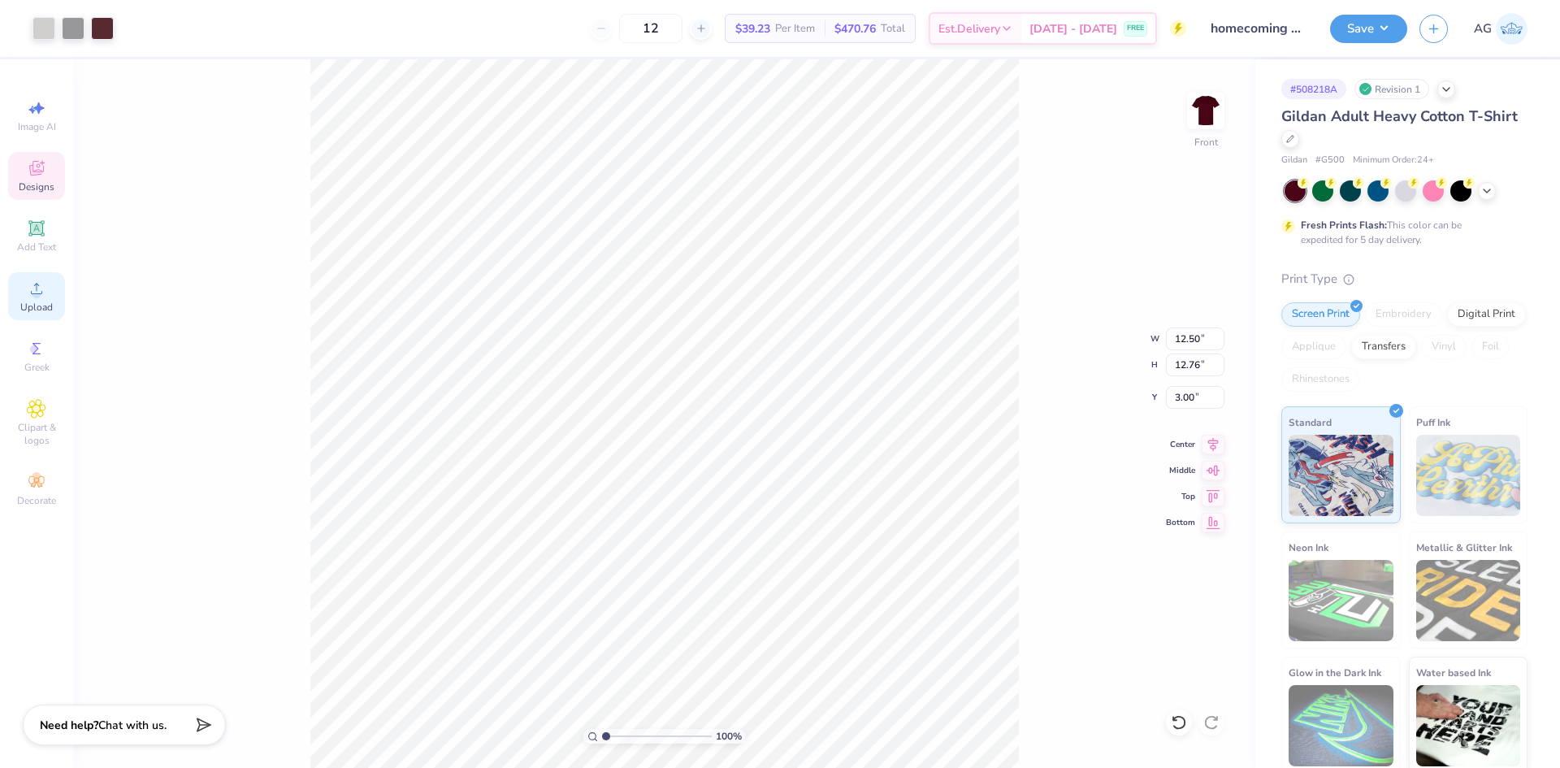
click at [35, 302] on span "Upload" at bounding box center [36, 307] width 33 height 13
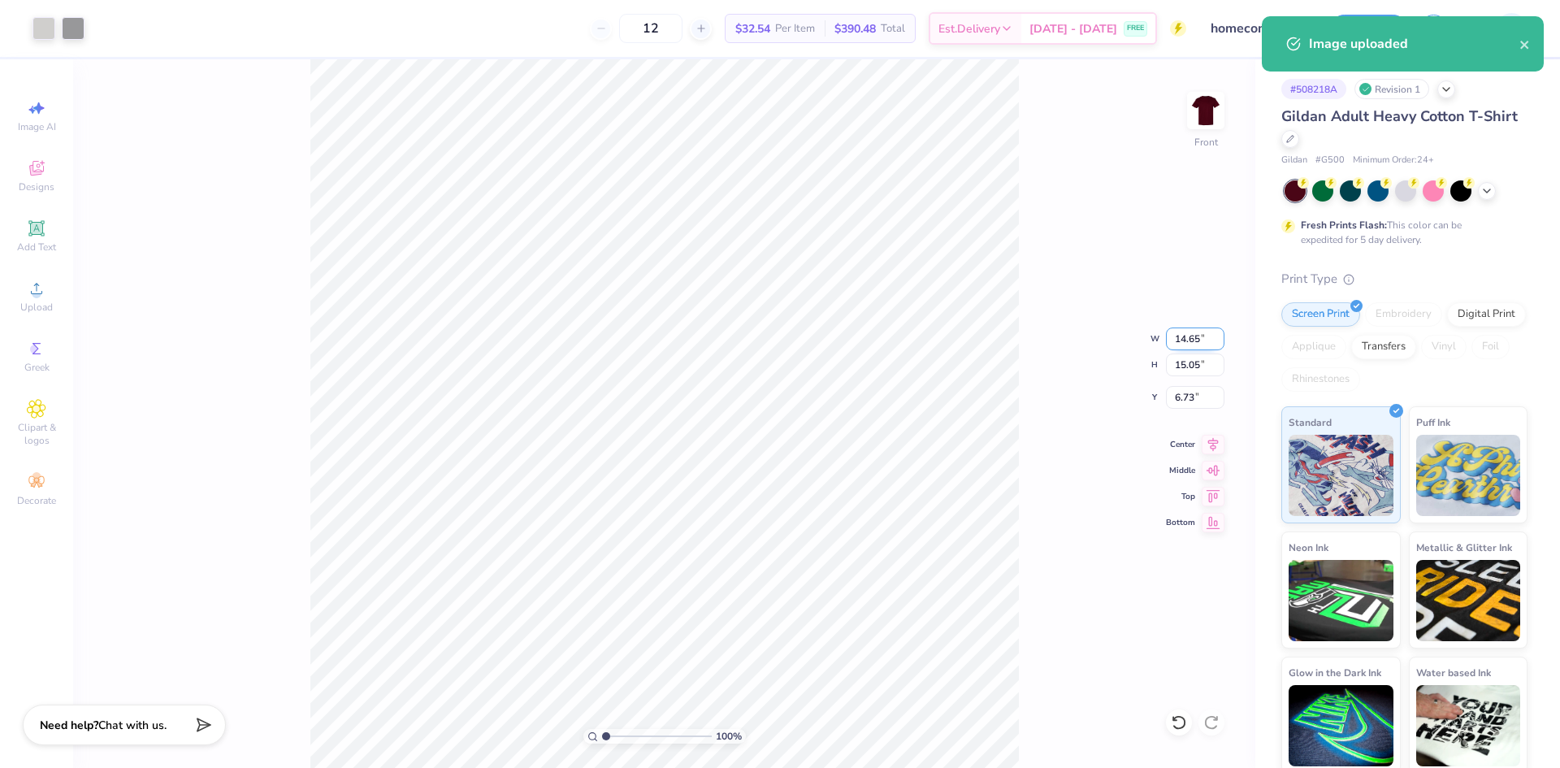
click at [1204, 338] on input "14.65" at bounding box center [1195, 339] width 59 height 23
click at [1189, 399] on input "6.73" at bounding box center [1195, 397] width 59 height 23
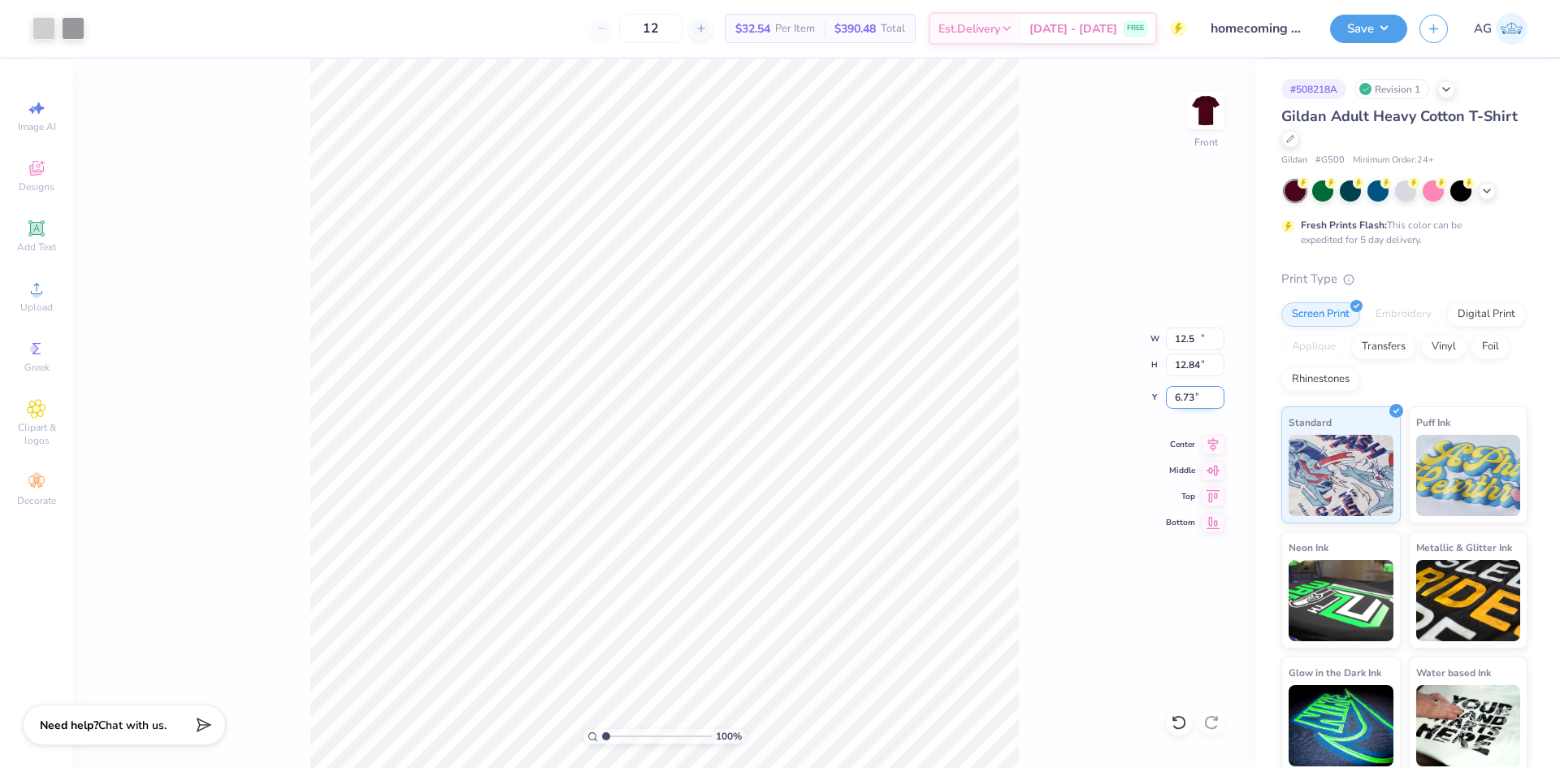
type input "12.50"
type input "12.84"
type input "3.00"
click at [1210, 444] on icon at bounding box center [1213, 442] width 23 height 20
click at [1213, 444] on icon at bounding box center [1213, 442] width 23 height 20
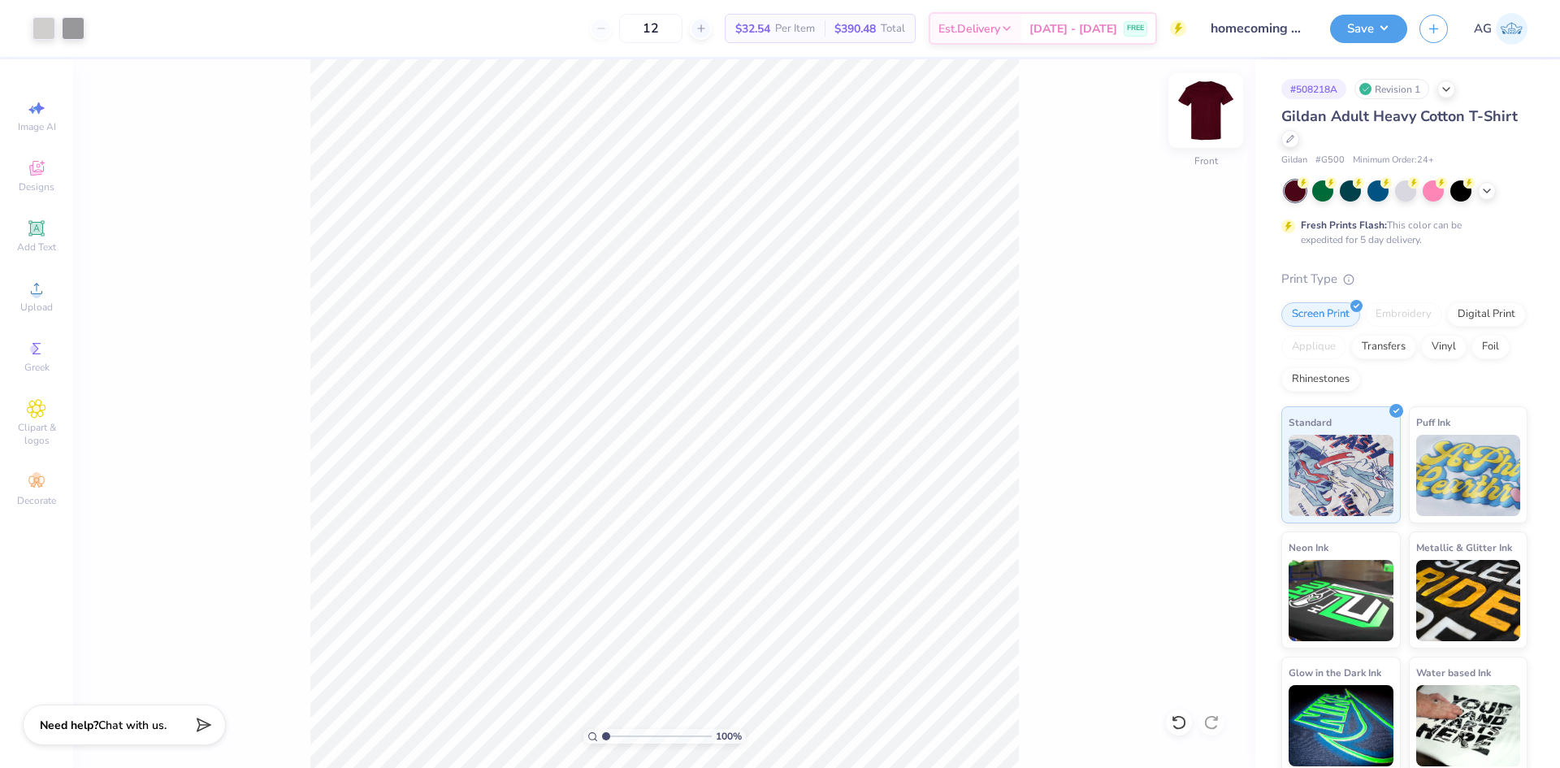
click at [1190, 109] on img at bounding box center [1206, 110] width 65 height 65
click at [59, 306] on div "Upload" at bounding box center [36, 296] width 57 height 48
click at [46, 302] on span "Upload" at bounding box center [36, 307] width 33 height 13
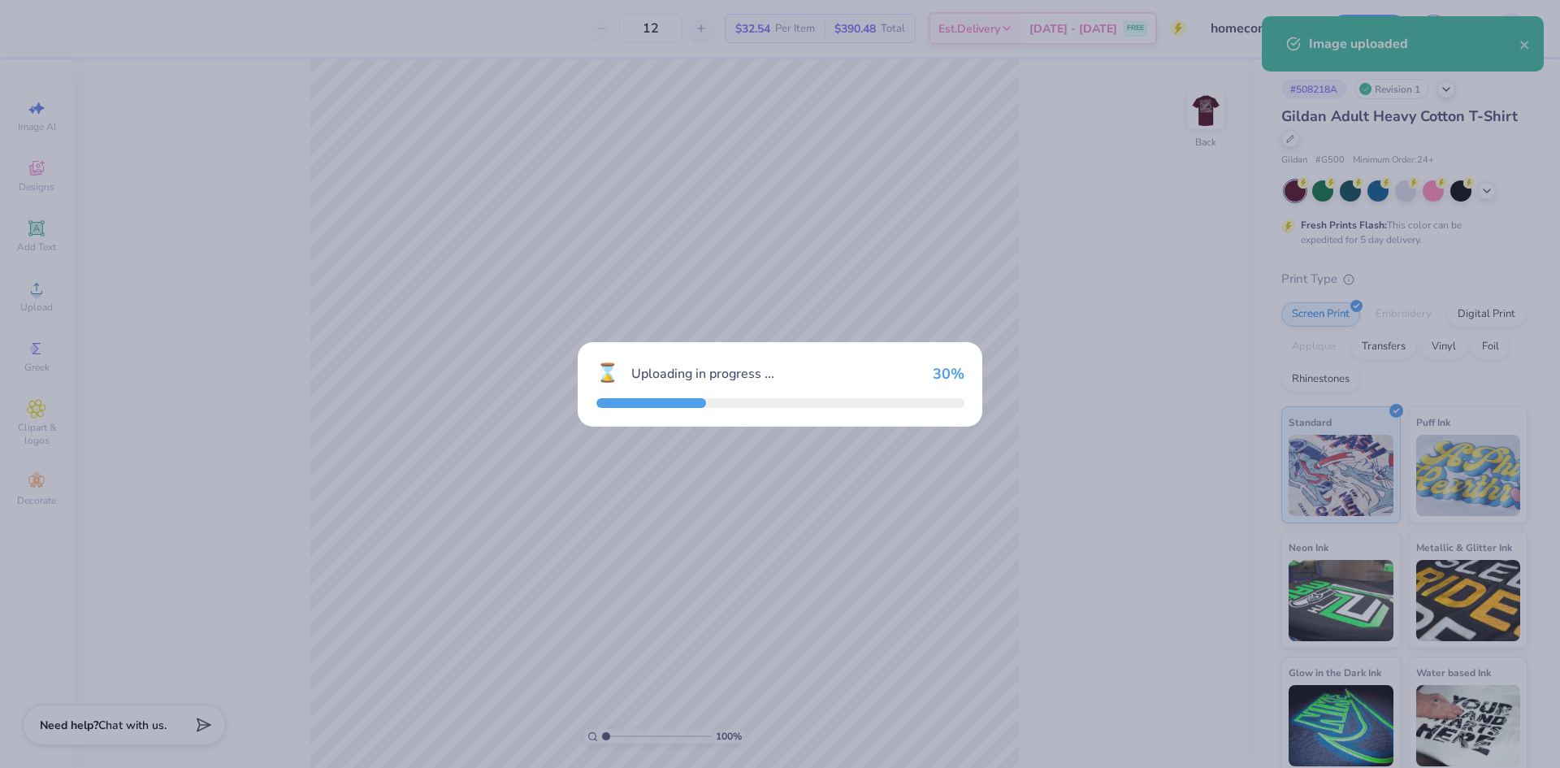
click at [296, 194] on div "⌛ Uploading in progress ... 30 %" at bounding box center [780, 384] width 1560 height 768
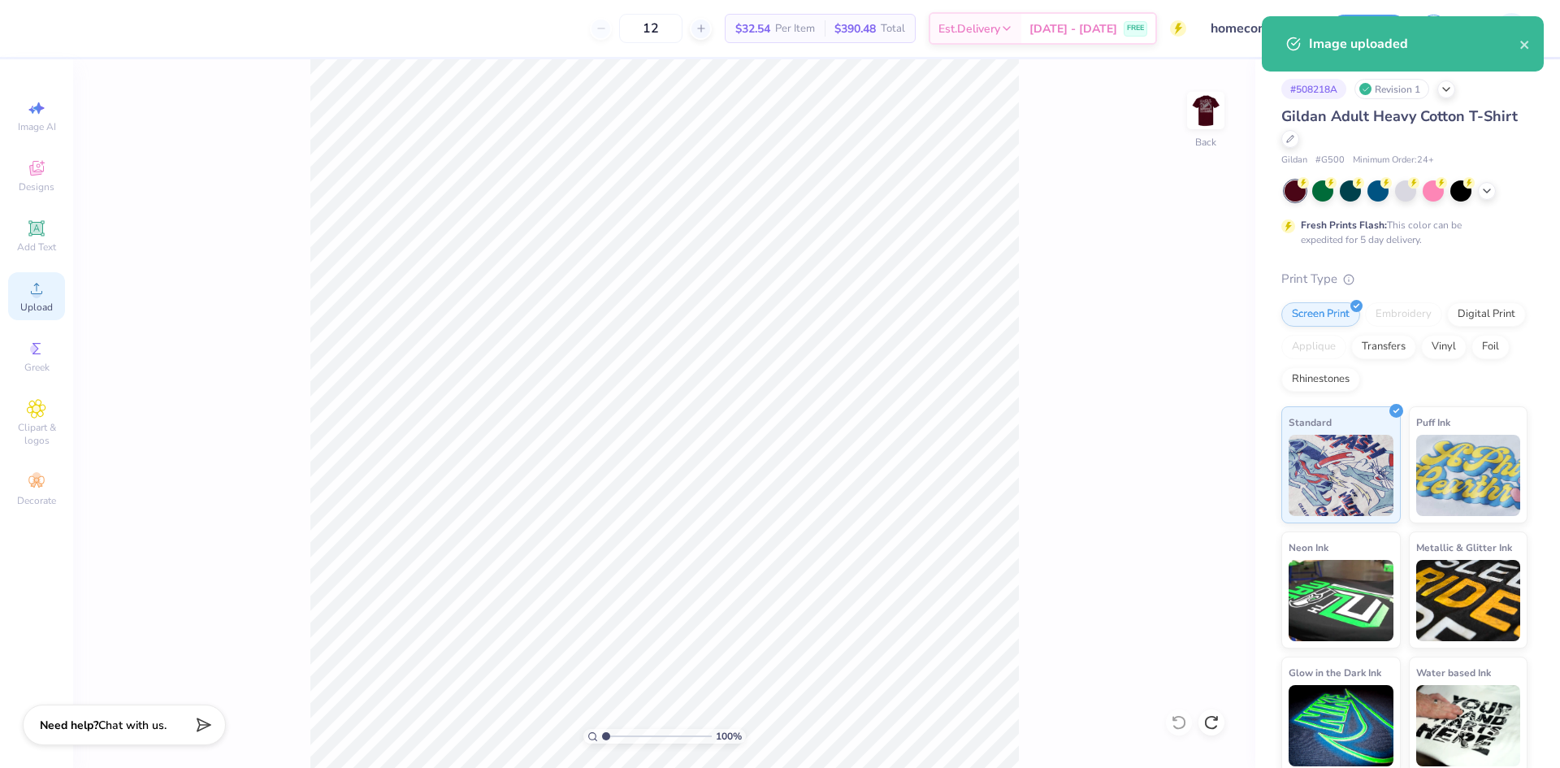
click at [15, 305] on div "Upload" at bounding box center [36, 296] width 57 height 48
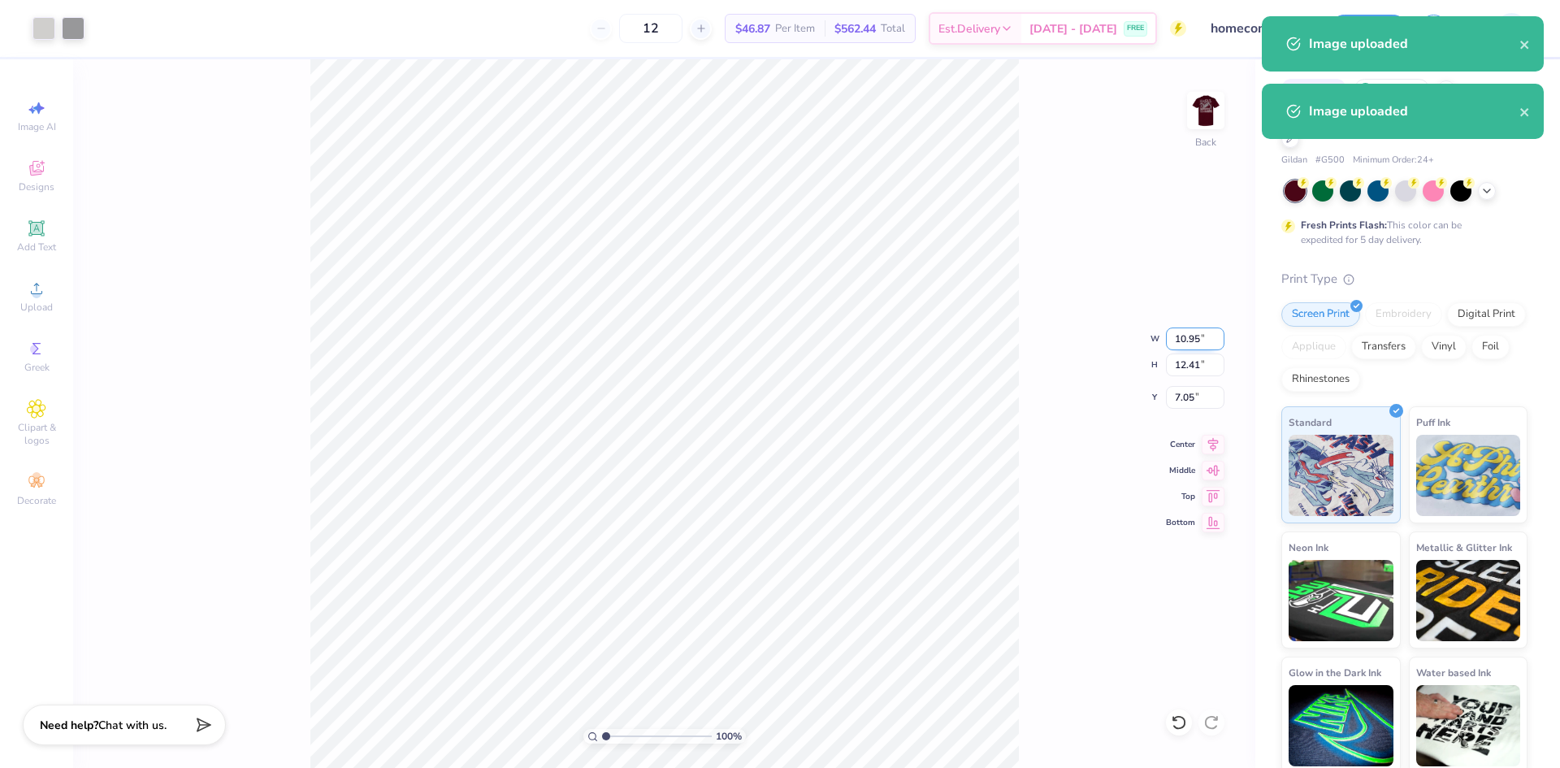
click at [1182, 329] on input "10.95" at bounding box center [1195, 339] width 59 height 23
type input "4.00"
type input "4.54"
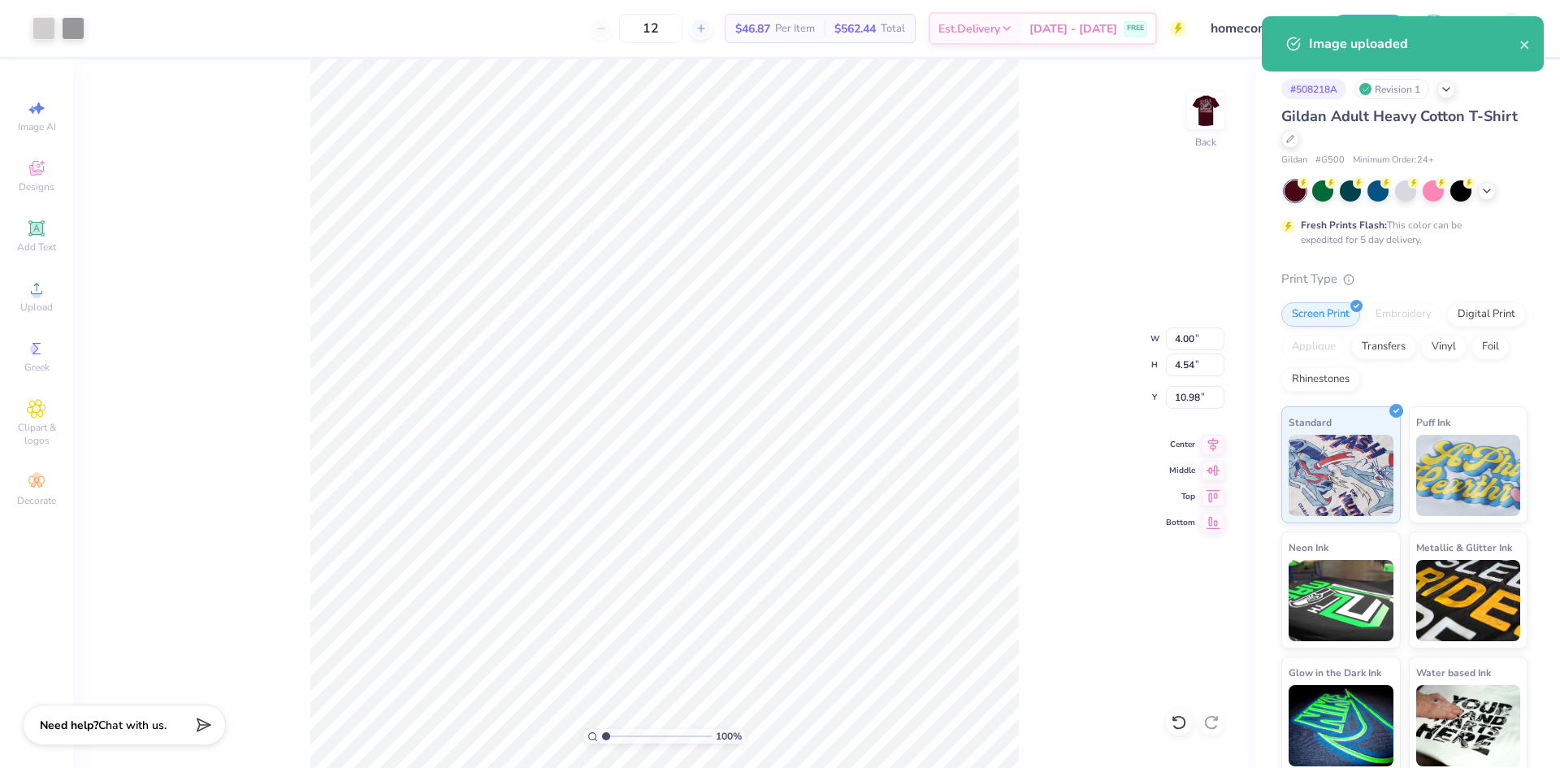
type input "5.25"
click at [1180, 343] on input "4.00" at bounding box center [1195, 339] width 59 height 23
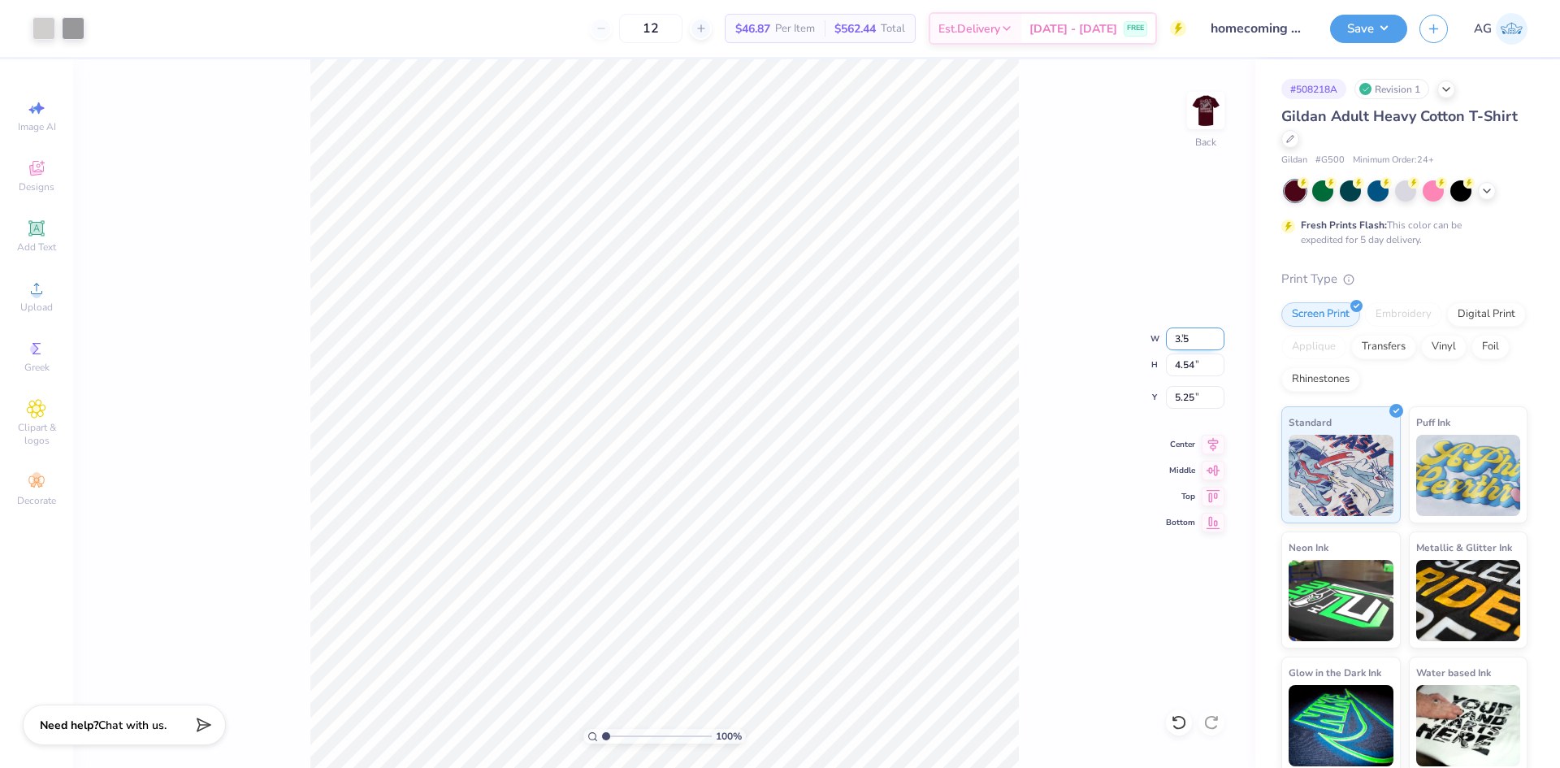
type input "3.50"
type input "3.97"
click at [1191, 395] on input "5.54" at bounding box center [1195, 397] width 59 height 23
type input "3.00"
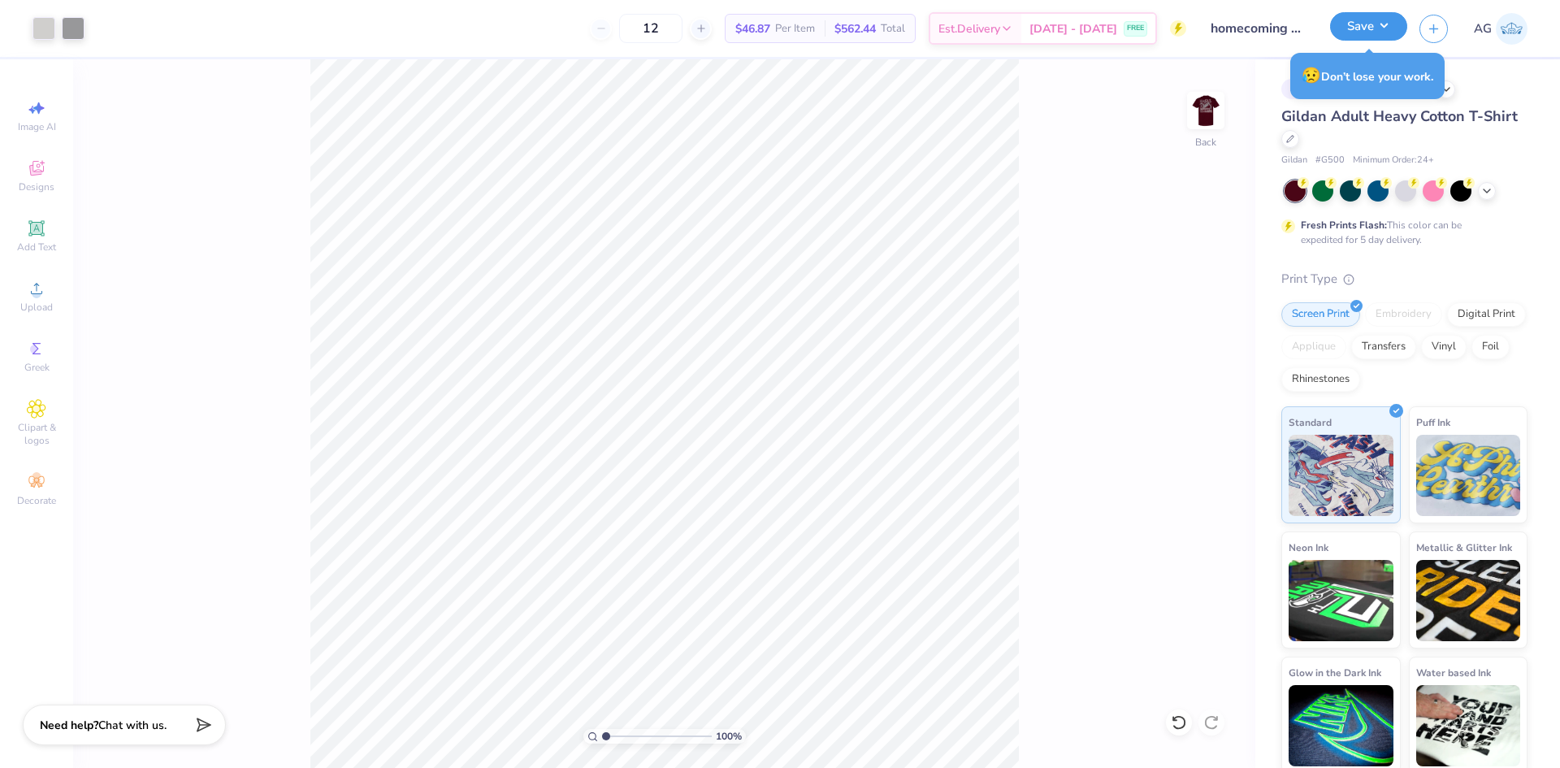
click at [1365, 34] on button "Save" at bounding box center [1368, 26] width 77 height 28
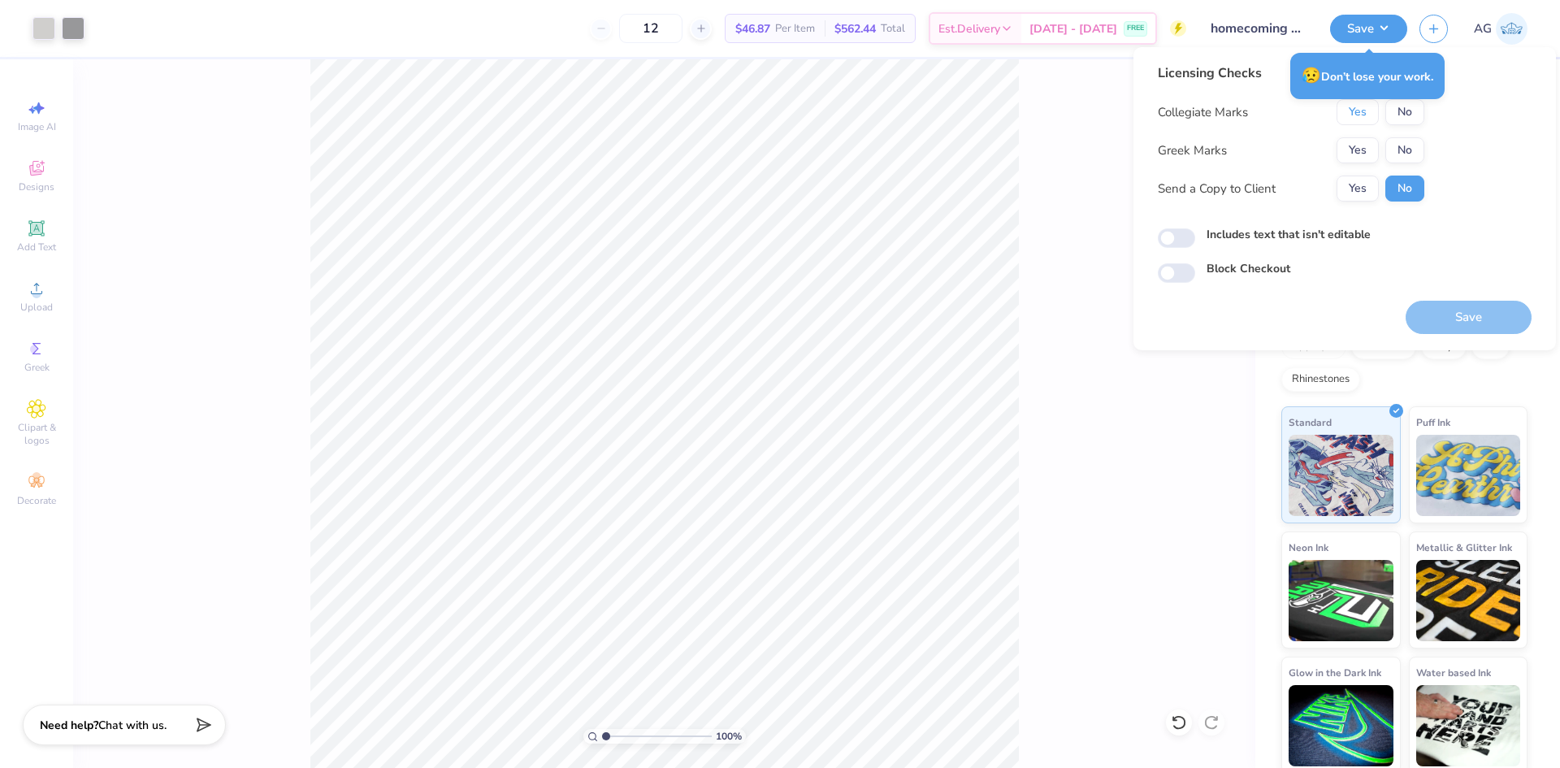
drag, startPoint x: 1362, startPoint y: 115, endPoint x: 1377, endPoint y: 132, distance: 21.9
click at [1361, 115] on button "Yes" at bounding box center [1358, 112] width 42 height 26
drag, startPoint x: 1396, startPoint y: 119, endPoint x: 1387, endPoint y: 135, distance: 17.8
click at [1395, 120] on button "No" at bounding box center [1405, 112] width 39 height 26
click at [1364, 147] on button "Yes" at bounding box center [1358, 150] width 42 height 26
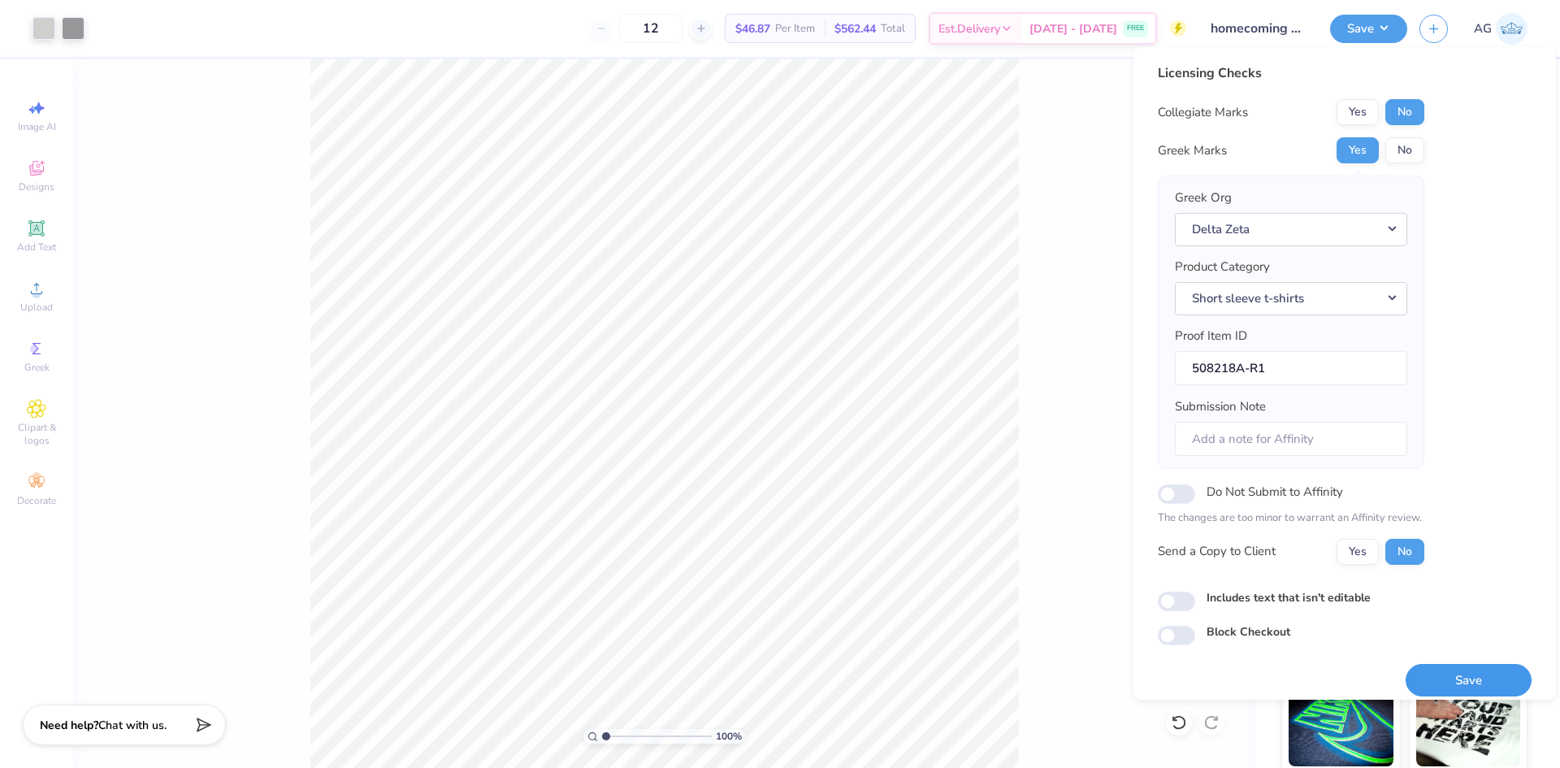
click at [1451, 692] on button "Save" at bounding box center [1469, 680] width 126 height 33
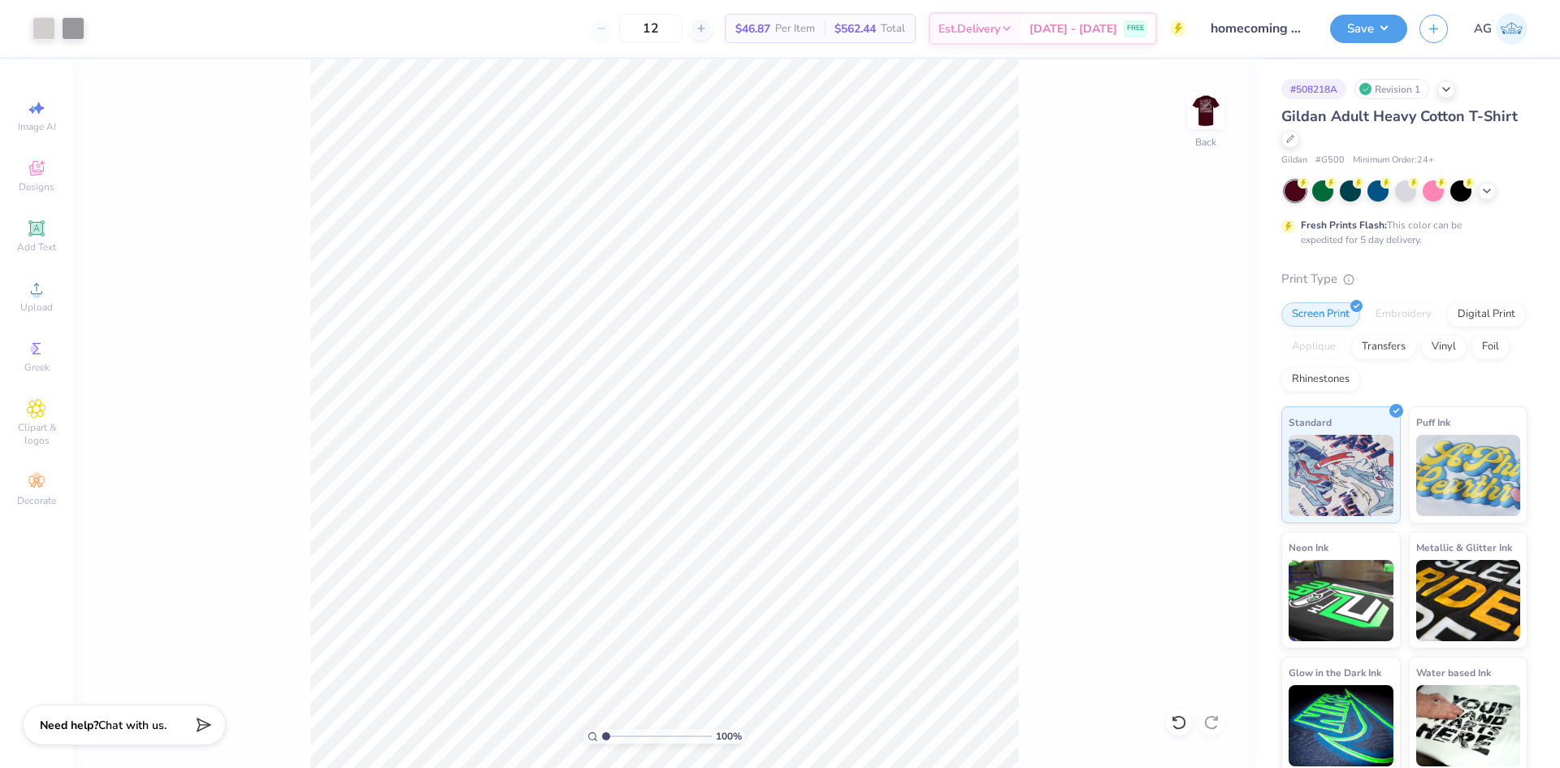
click at [1178, 327] on div "100 % Back" at bounding box center [664, 413] width 1182 height 709
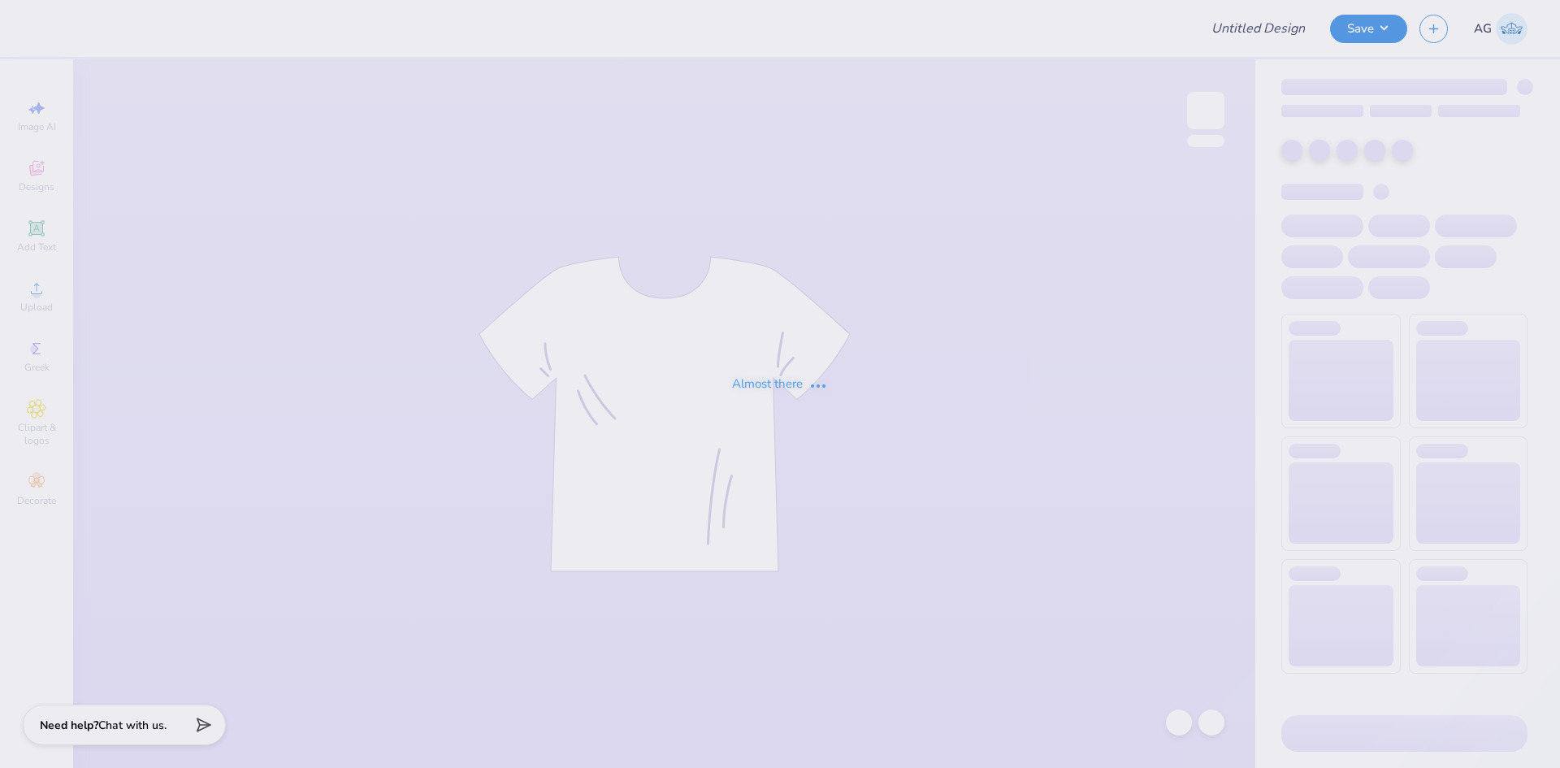
type input "[GEOGRAPHIC_DATA][US_STATE] : [PERSON_NAME]"
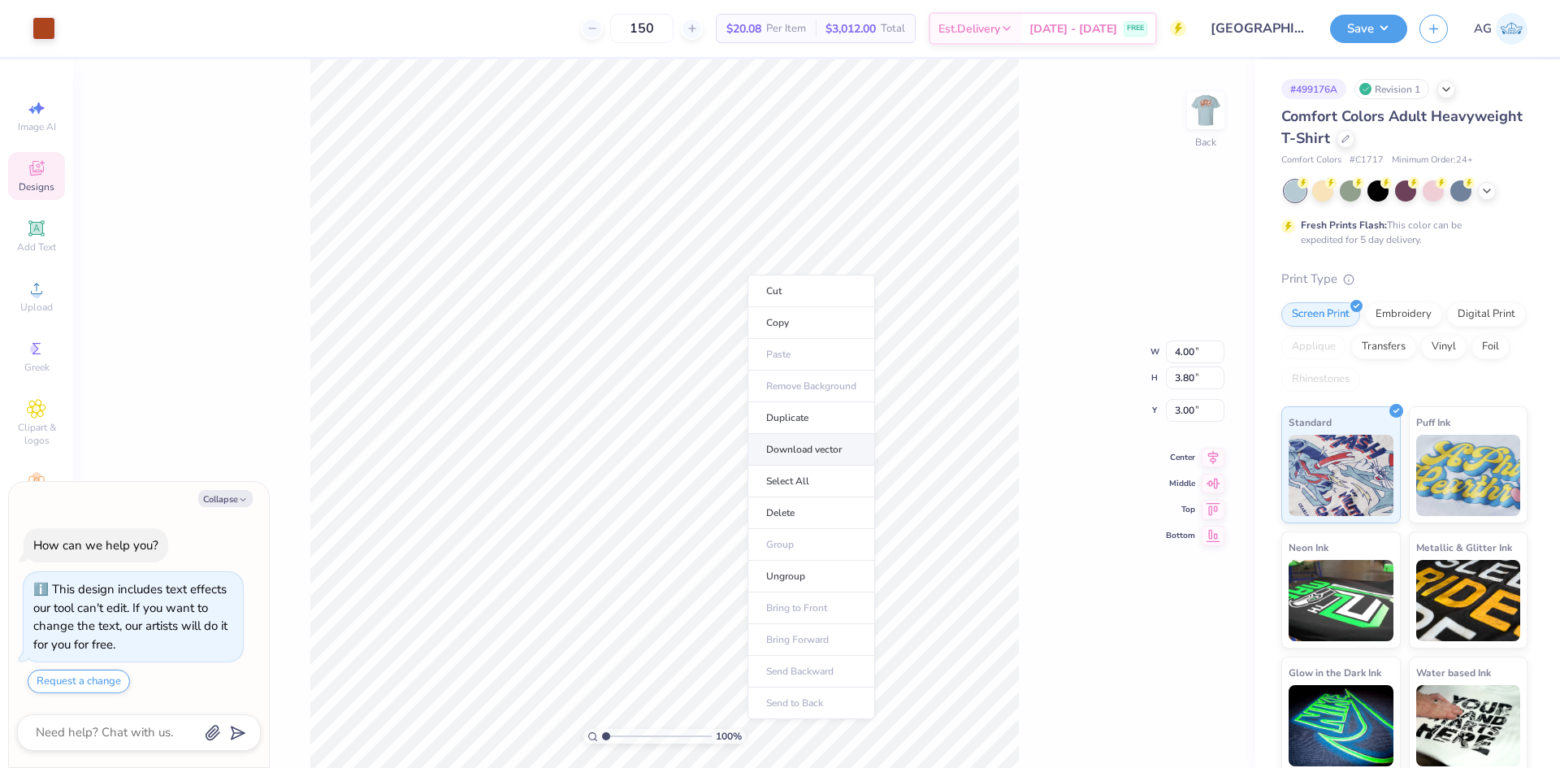
click at [799, 447] on li "Download vector" at bounding box center [812, 450] width 128 height 32
click at [1182, 119] on div "100 % Back W 4.00 4.00 " H 3.80 3.80 " Y 3.00 3.00 " Center Middle Top Bottom" at bounding box center [664, 413] width 1182 height 709
click at [1205, 117] on img at bounding box center [1206, 110] width 65 height 65
click at [719, 432] on li "Download vector" at bounding box center [730, 437] width 128 height 32
type textarea "x"
